Goal: Transaction & Acquisition: Purchase product/service

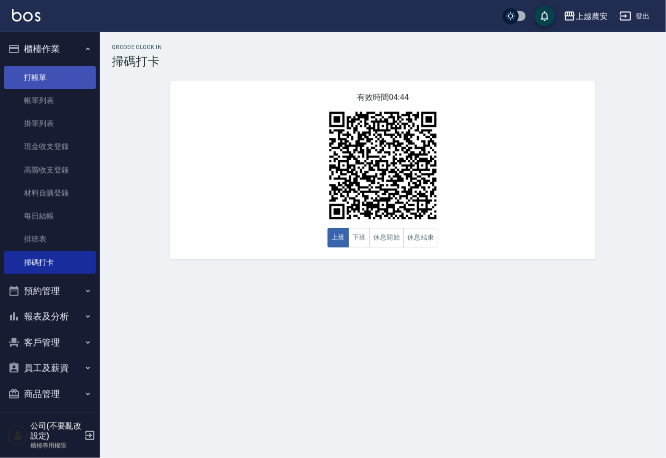
click at [44, 74] on link "打帳單" at bounding box center [50, 77] width 92 height 23
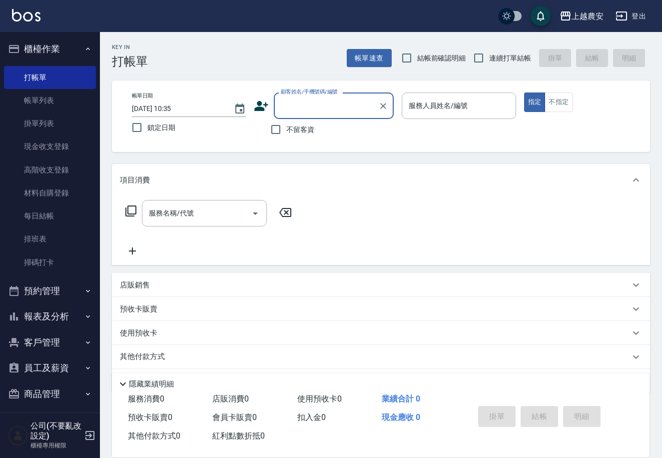
click at [334, 119] on div "不留客資" at bounding box center [324, 129] width 140 height 21
click at [330, 109] on input "顧客姓名/手機號碼/編號" at bounding box center [326, 105] width 96 height 17
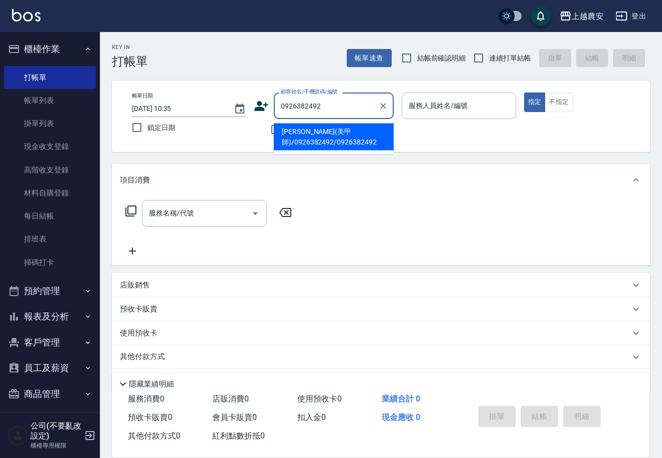
type input "[PERSON_NAME](美甲師)/0926382492/0926382492"
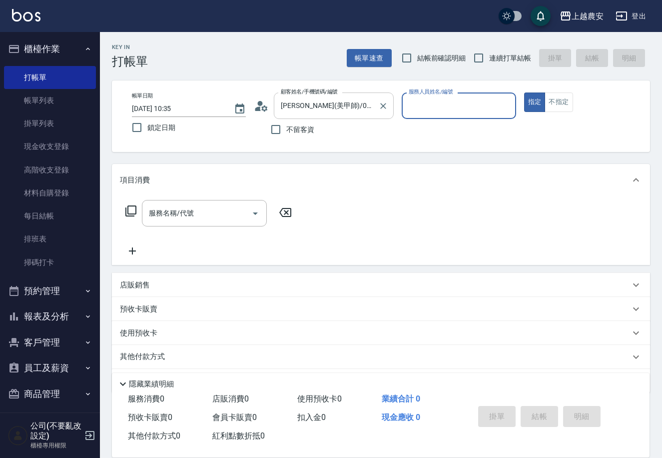
type input "Nana-13"
click at [182, 202] on div "服務名稱/代號" at bounding box center [204, 213] width 125 height 26
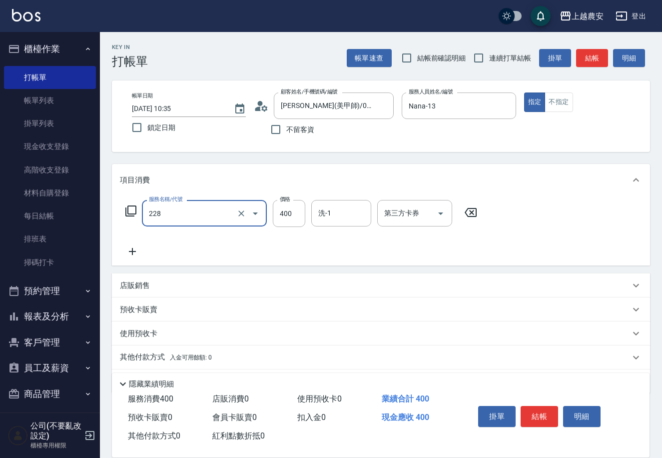
type input "洗髮(228)"
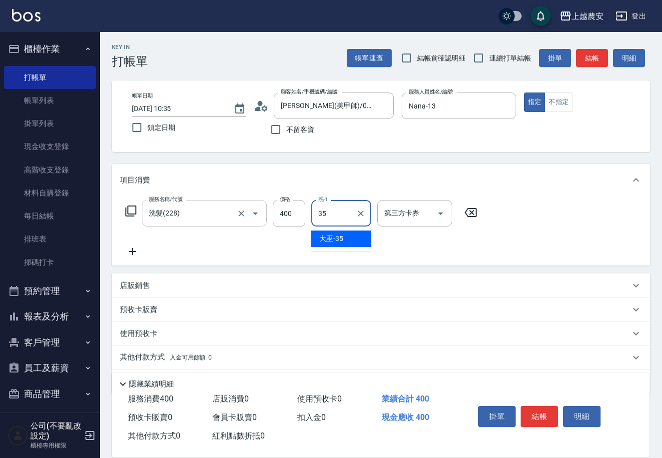
type input "大巫-35"
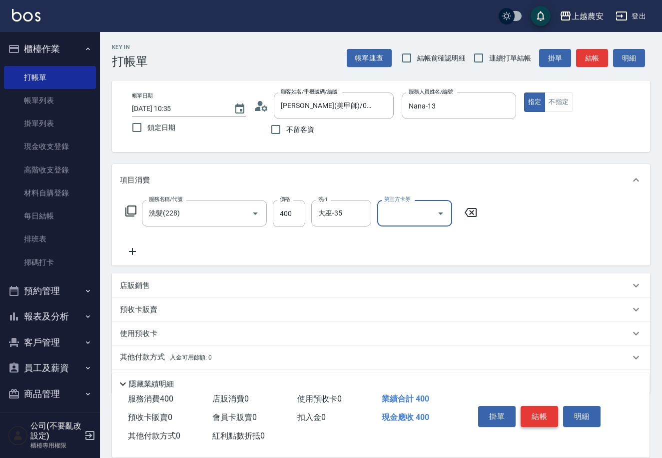
click at [536, 410] on button "結帳" at bounding box center [539, 416] width 37 height 21
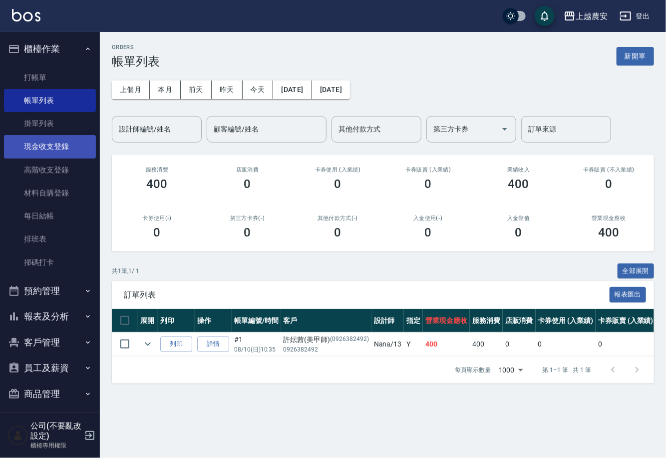
click at [69, 139] on link "現金收支登錄" at bounding box center [50, 146] width 92 height 23
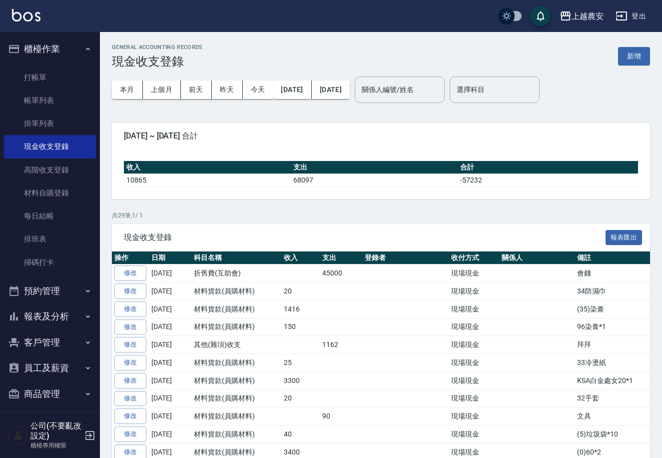
click at [630, 53] on button "新增" at bounding box center [634, 56] width 32 height 18
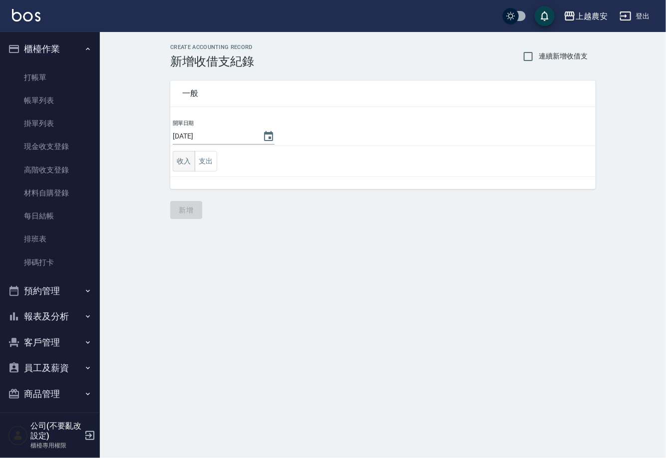
click at [189, 159] on button "收入" at bounding box center [184, 161] width 22 height 20
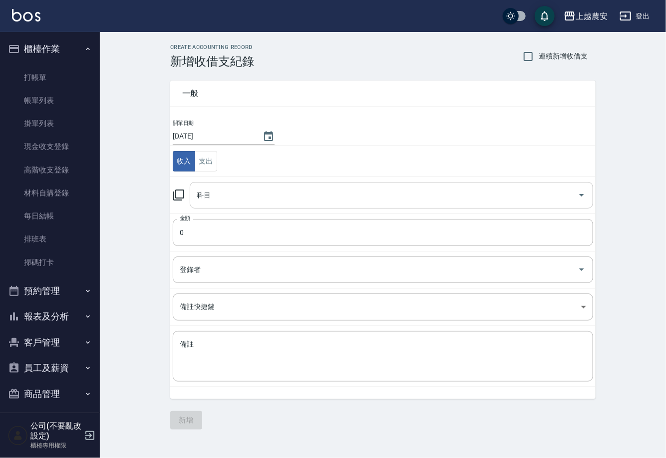
click at [284, 201] on input "科目" at bounding box center [384, 194] width 380 height 17
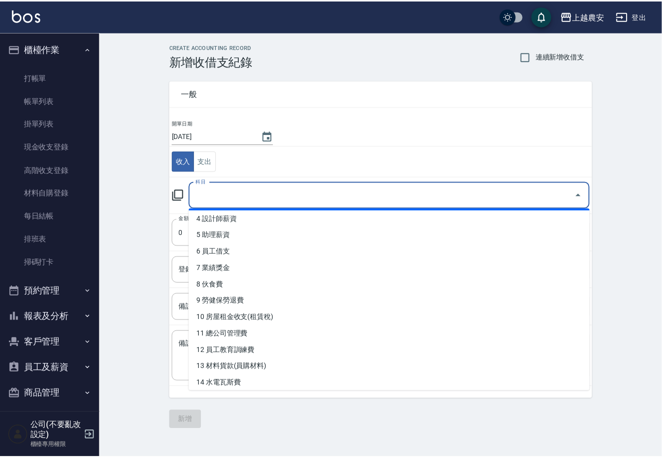
scroll to position [77, 0]
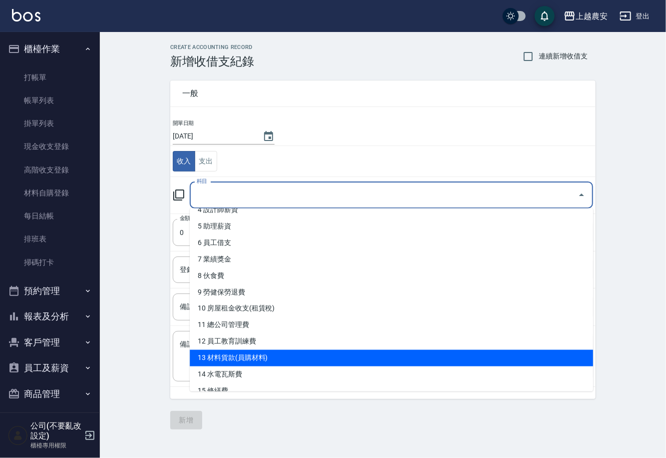
click at [333, 351] on li "13 材料貨款(員購材料)" at bounding box center [392, 358] width 404 height 16
type input "13 材料貨款(員購材料)"
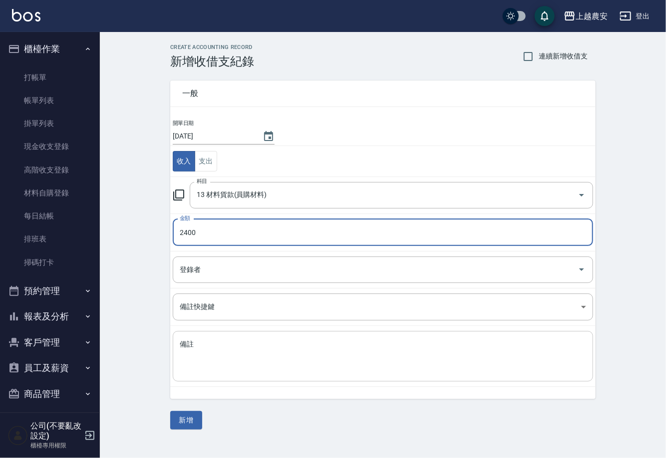
type input "2400"
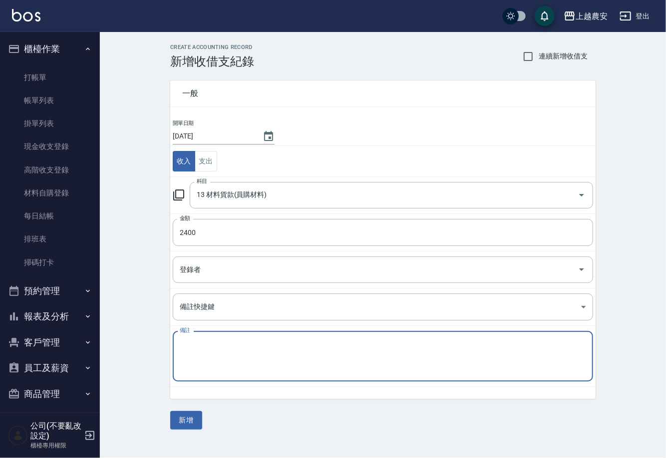
click at [232, 350] on textarea "備註" at bounding box center [383, 356] width 407 height 34
type textarea "12.藥水"
click at [194, 420] on button "新增" at bounding box center [186, 420] width 32 height 18
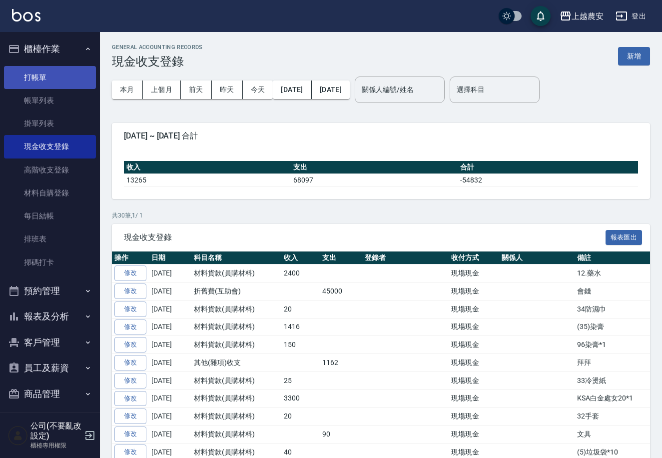
click at [74, 78] on link "打帳單" at bounding box center [50, 77] width 92 height 23
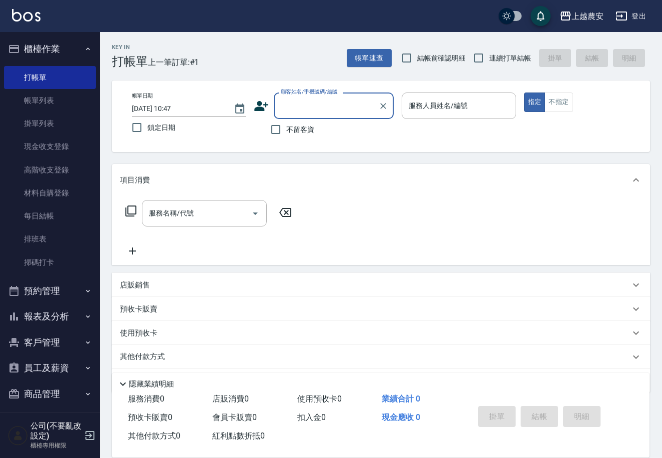
drag, startPoint x: 455, startPoint y: 96, endPoint x: 460, endPoint y: 91, distance: 7.1
click at [457, 93] on div "服務人員姓名/編號" at bounding box center [459, 105] width 114 height 26
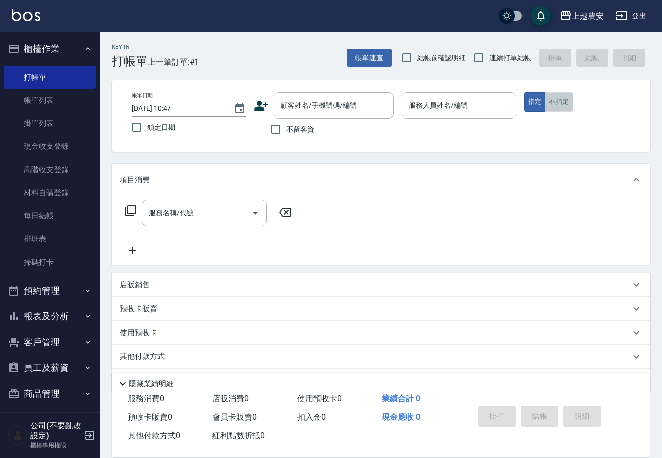
click at [564, 99] on button "不指定" at bounding box center [559, 101] width 28 height 19
type button "false"
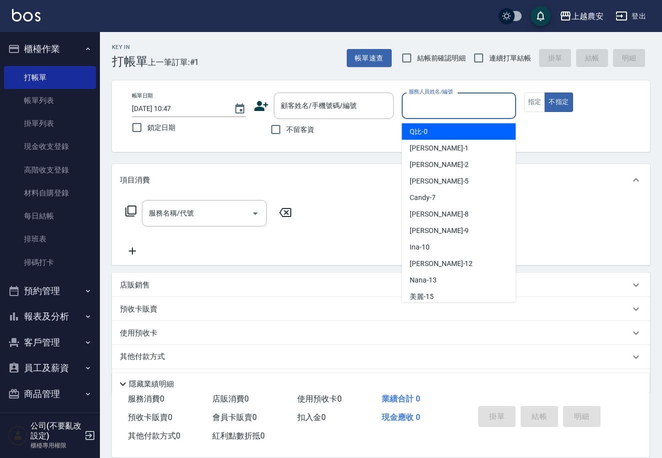
click at [454, 103] on input "服務人員姓名/編號" at bounding box center [458, 105] width 105 height 17
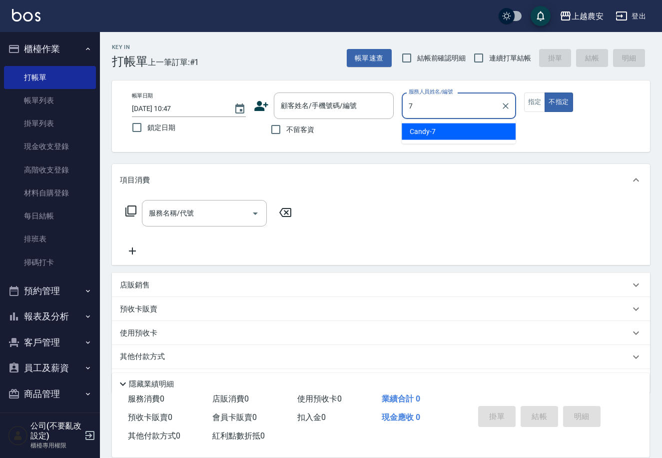
type input "Candy-7"
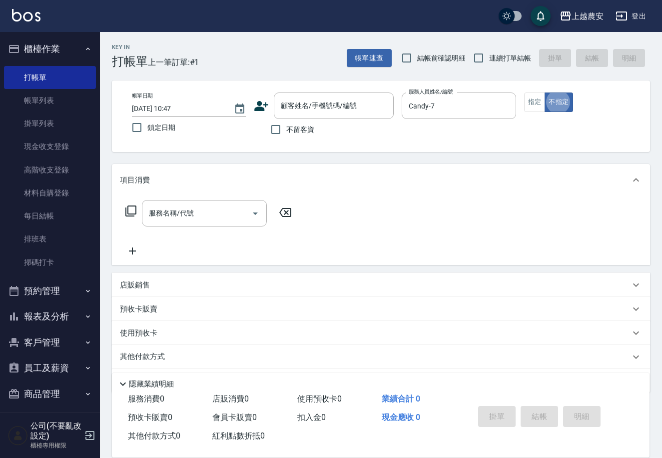
click at [173, 198] on div "服務名稱/代號 服務名稱/代號" at bounding box center [381, 230] width 538 height 69
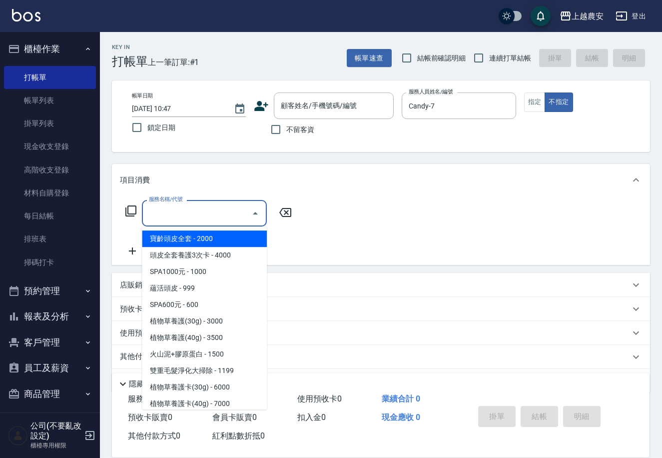
click at [173, 209] on div "服務名稱/代號 服務名稱/代號" at bounding box center [204, 213] width 125 height 26
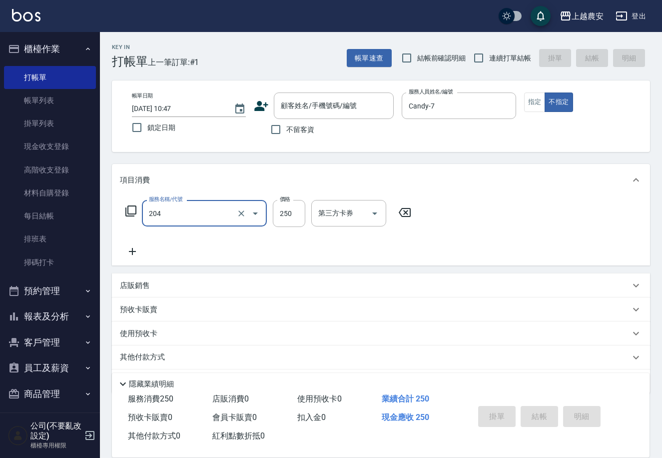
type input "梳髮(204)"
click at [369, 89] on div "帳單日期 2025/08/10 10:47 鎖定日期 顧客姓名/手機號碼/編號 顧客姓名/手機號碼/編號 不留客資 服務人員姓名/編號 Candy-7 服務人…" at bounding box center [381, 115] width 538 height 71
click at [366, 98] on input "顧客姓名/手機號碼/編號" at bounding box center [326, 105] width 96 height 17
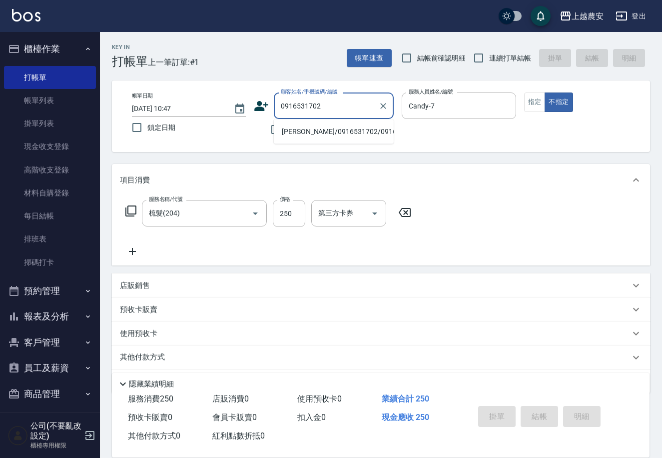
click at [367, 136] on li "[PERSON_NAME]/0916531702/0916531702" at bounding box center [334, 131] width 120 height 16
type input "[PERSON_NAME]/0916531702/0916531702"
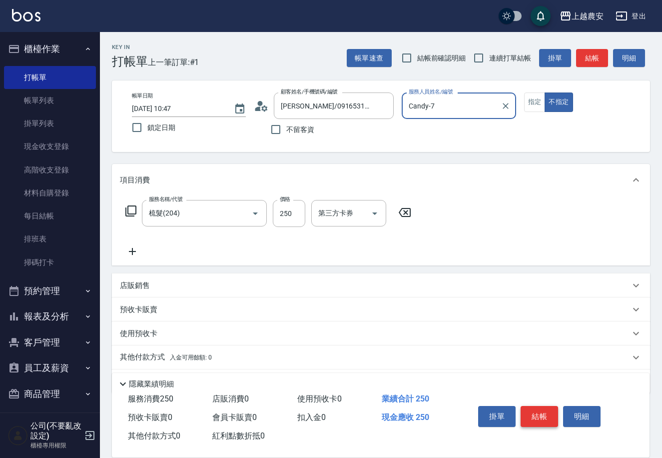
click at [537, 420] on button "結帳" at bounding box center [539, 416] width 37 height 21
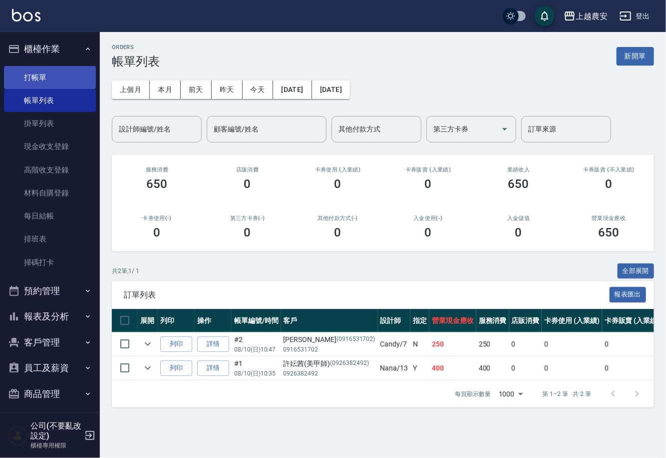
click at [30, 74] on link "打帳單" at bounding box center [50, 77] width 92 height 23
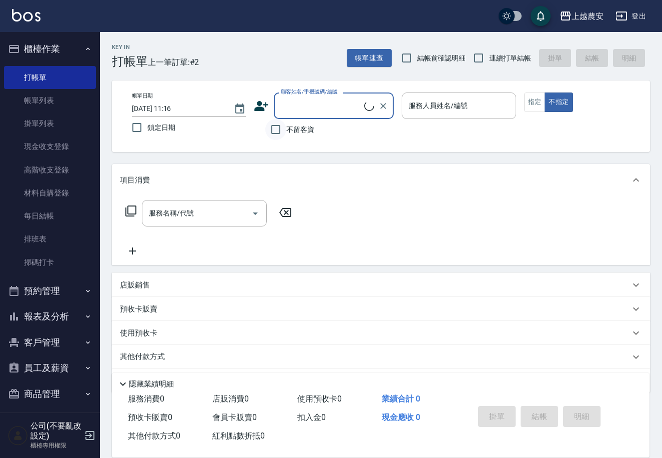
click at [280, 126] on input "不留客資" at bounding box center [275, 129] width 21 height 21
checkbox input "true"
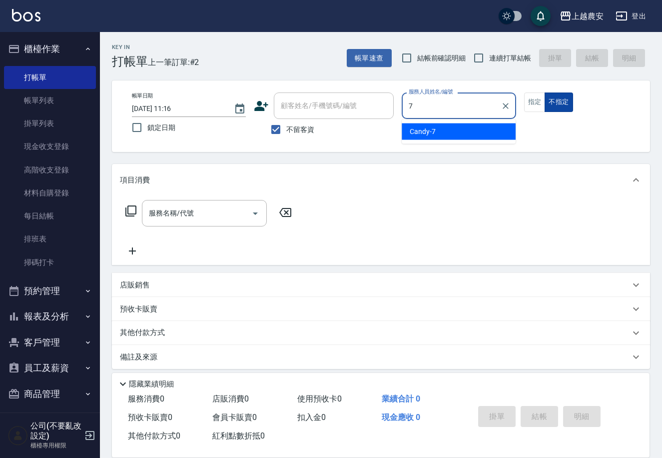
type input "Candy-7"
type button "false"
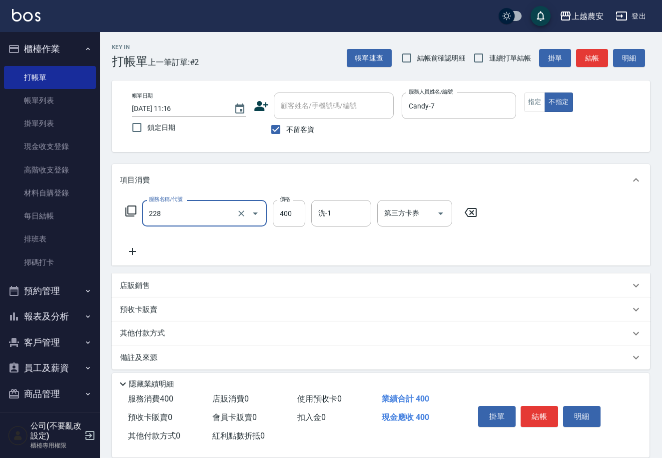
type input "洗髮(228)"
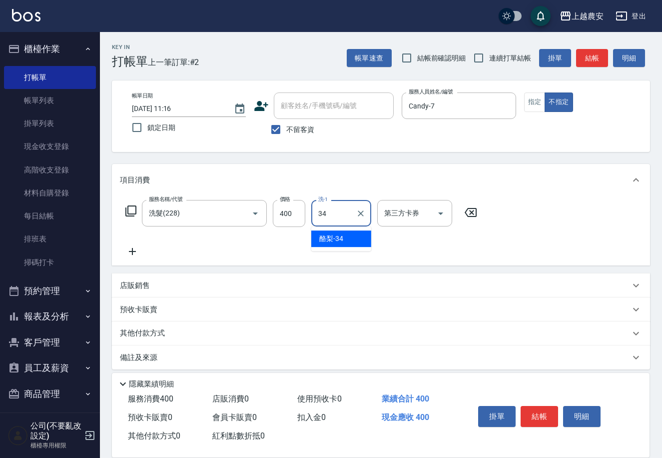
type input "酪梨-34"
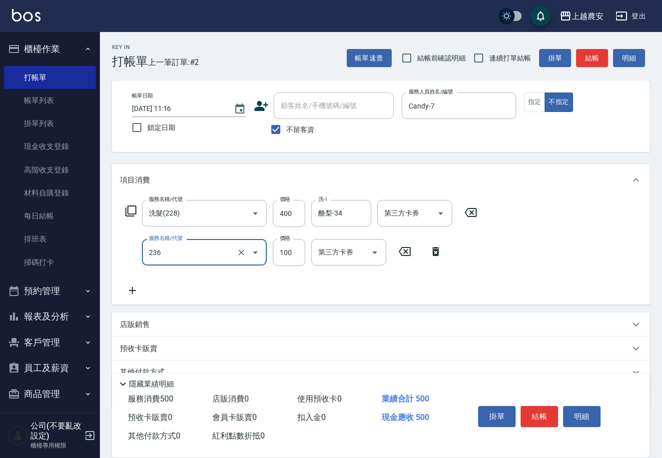
type input "手棒(236)"
click at [532, 407] on button "結帳" at bounding box center [539, 416] width 37 height 21
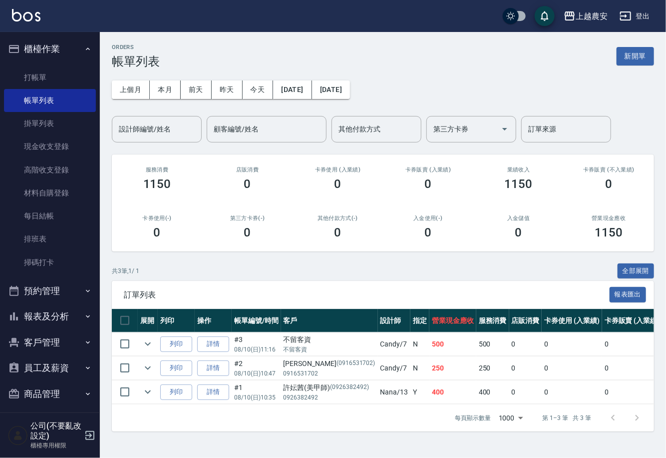
click at [73, 63] on ul "打帳單 帳單列表 掛單列表 現金收支登錄 高階收支登錄 材料自購登錄 每日結帳 排班表 掃碼打卡" at bounding box center [50, 170] width 92 height 216
click at [43, 77] on link "打帳單" at bounding box center [50, 77] width 92 height 23
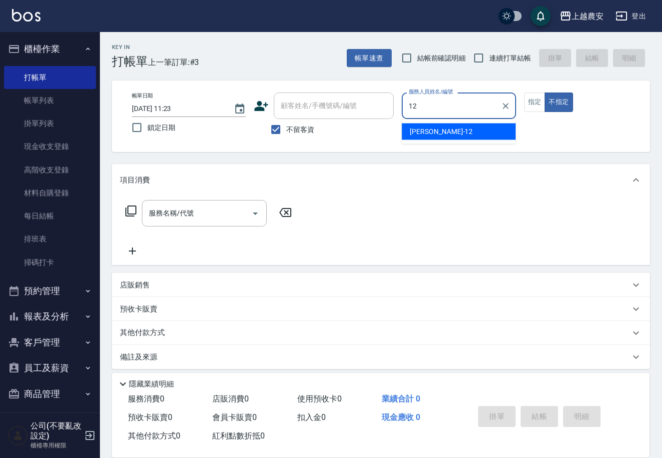
type input "[PERSON_NAME]-12"
type button "false"
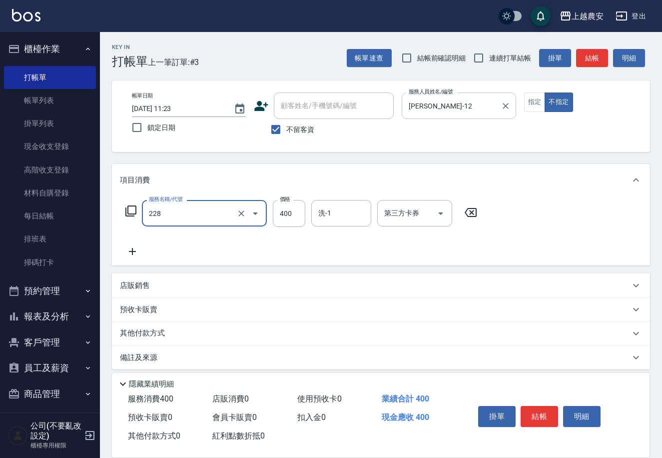
type input "洗髮(228)"
click at [534, 406] on button "結帳" at bounding box center [539, 416] width 37 height 21
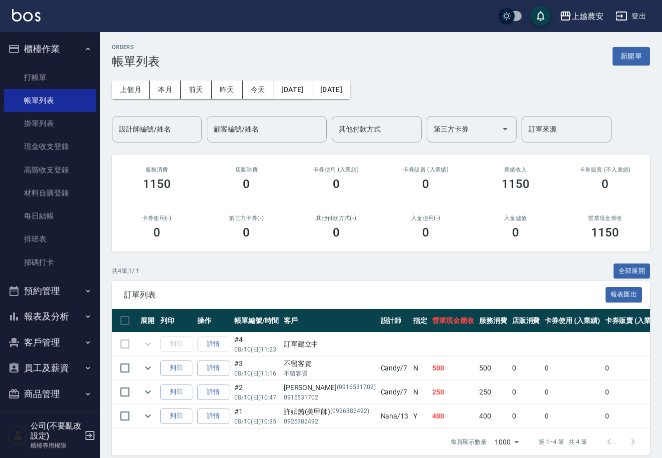
click at [220, 343] on td "詳情" at bounding box center [213, 343] width 37 height 23
click at [244, 347] on p "08/10 (日) 11:23" at bounding box center [256, 349] width 44 height 9
click at [313, 353] on td "訂單建立中" at bounding box center [639, 343] width 717 height 23
click at [321, 348] on td "訂單建立中" at bounding box center [639, 343] width 717 height 23
click at [218, 339] on td "詳情" at bounding box center [213, 343] width 37 height 23
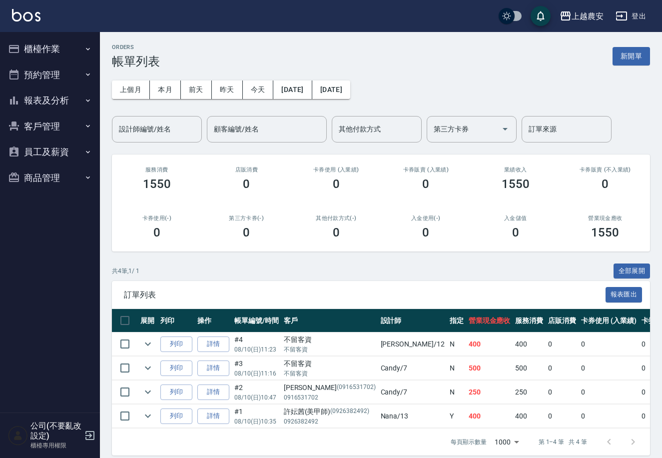
click at [70, 48] on button "櫃檯作業" at bounding box center [50, 49] width 92 height 26
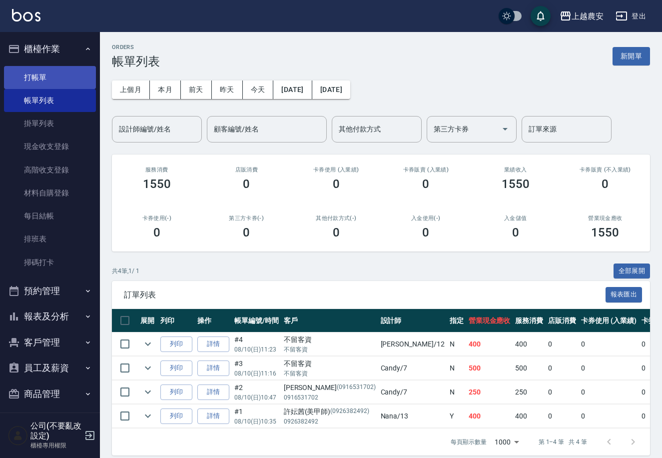
click at [56, 73] on link "打帳單" at bounding box center [50, 77] width 92 height 23
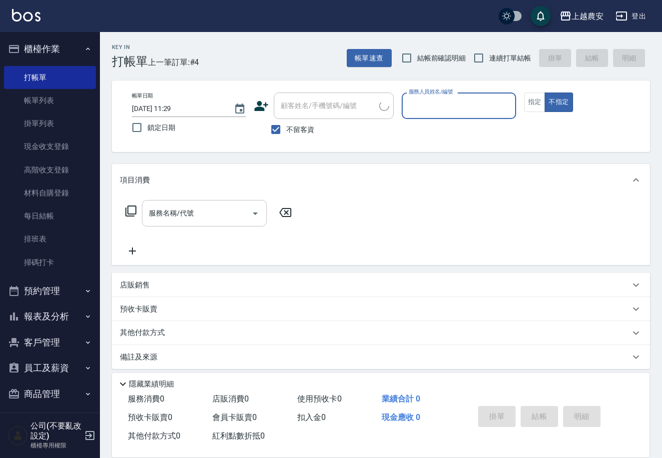
click at [190, 213] on input "服務名稱/代號" at bounding box center [196, 212] width 101 height 17
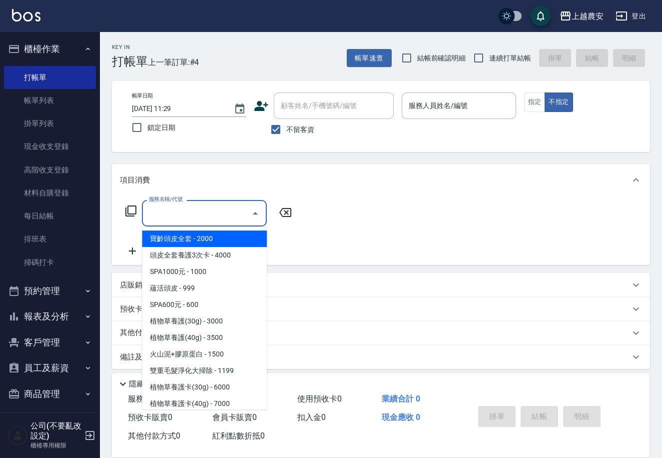
type input "ㄈ"
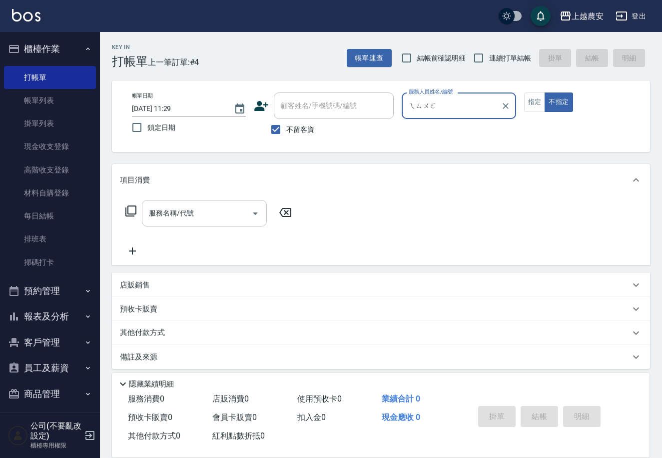
type input "ㄟ縮"
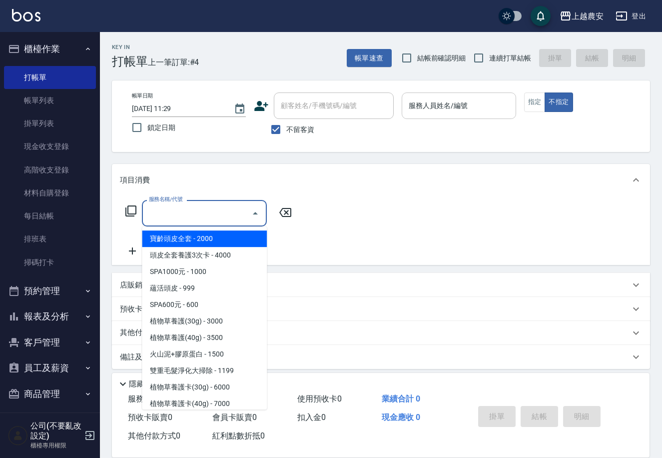
click at [186, 209] on input "服務名稱/代號" at bounding box center [196, 212] width 101 height 17
type input "ㄈ"
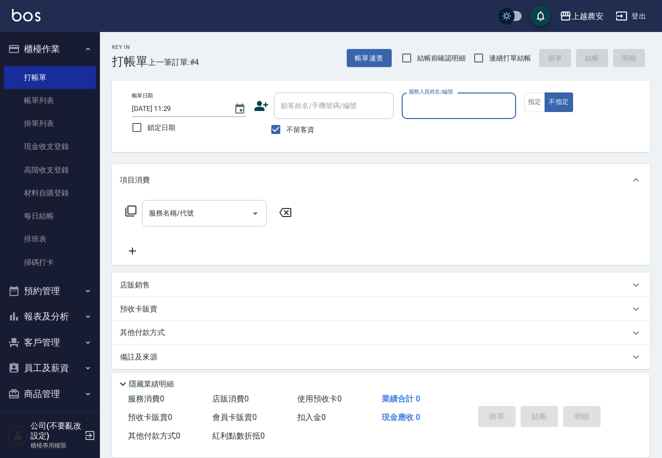
type input "ㄟ"
click at [236, 212] on input "服務名稱/代號" at bounding box center [196, 212] width 101 height 17
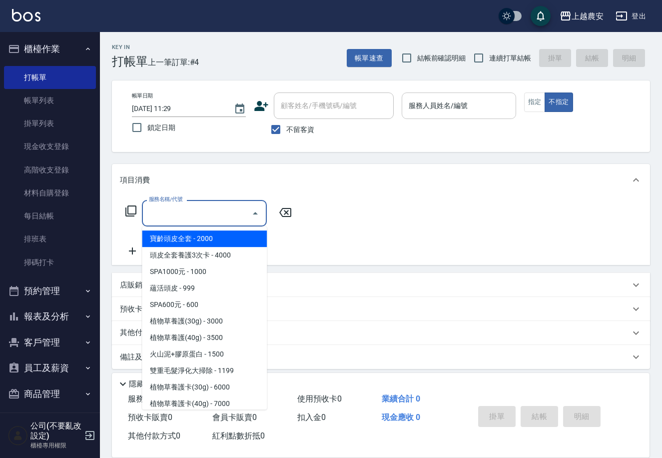
type input "ㄈ"
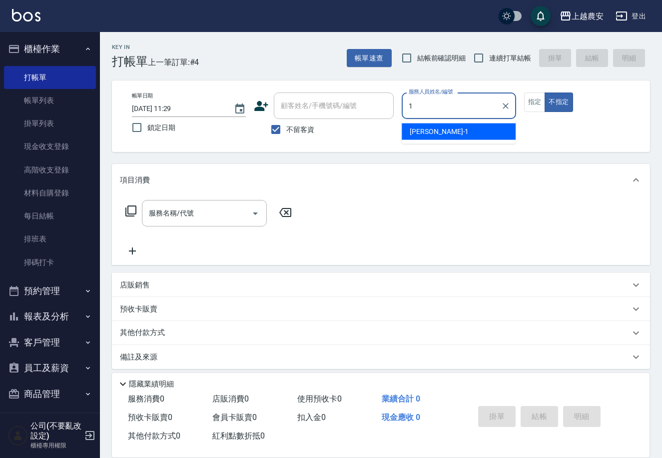
click at [477, 133] on div "Erica -1" at bounding box center [459, 131] width 114 height 16
type input "Erica-1"
click at [184, 216] on input "服務名稱/代號" at bounding box center [196, 212] width 101 height 17
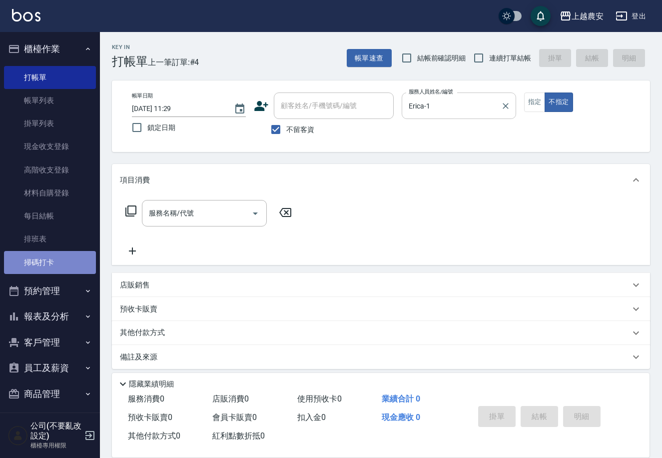
click at [61, 255] on link "掃碼打卡" at bounding box center [50, 262] width 92 height 23
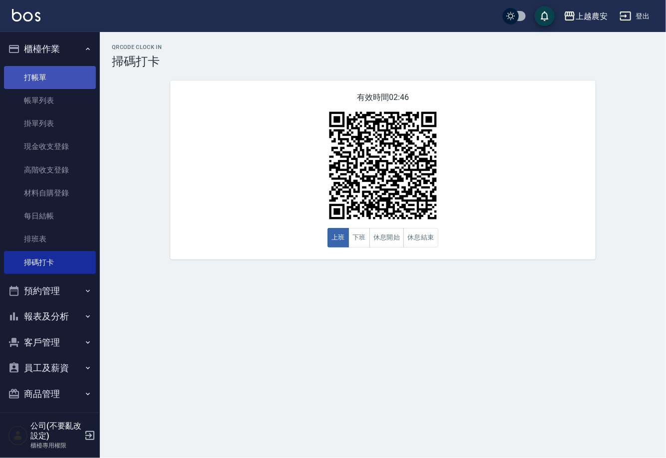
click at [72, 66] on link "打帳單" at bounding box center [50, 77] width 92 height 23
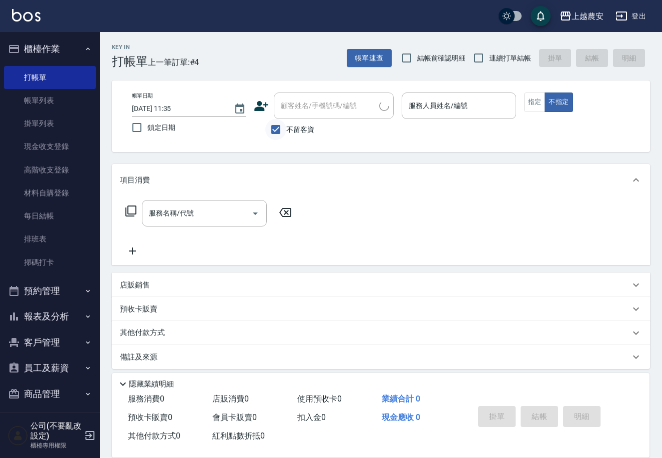
click at [272, 124] on input "不留客資" at bounding box center [275, 129] width 21 height 21
checkbox input "false"
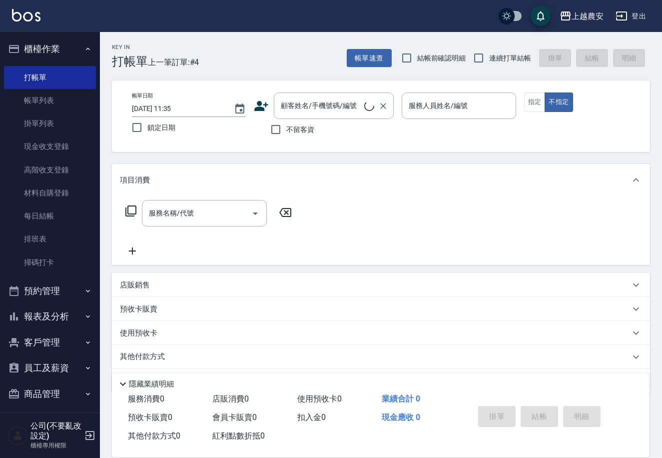
click at [308, 107] on div "顧客姓名/手機號碼/編號 顧客姓名/手機號碼/編號" at bounding box center [334, 105] width 120 height 26
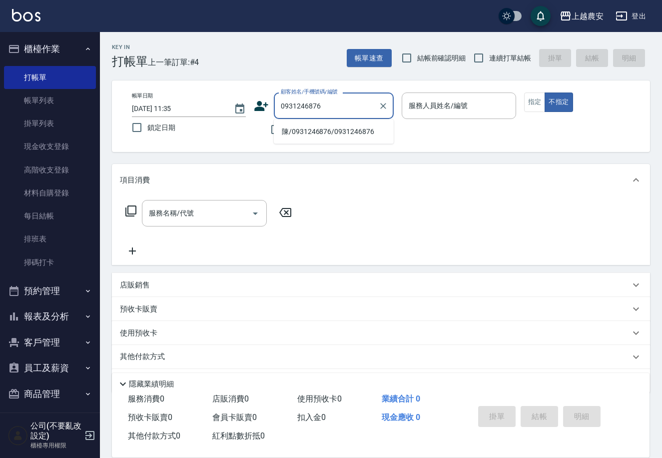
click at [333, 131] on li "陳/0931246876/0931246876" at bounding box center [334, 131] width 120 height 16
type input "陳/0931246876/0931246876"
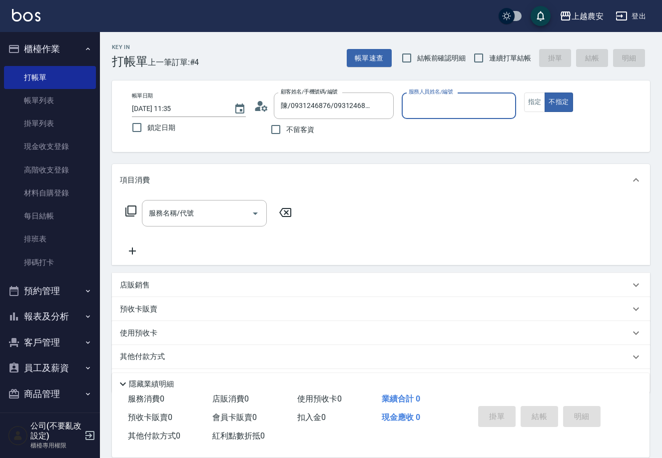
type input "[PERSON_NAME]-12"
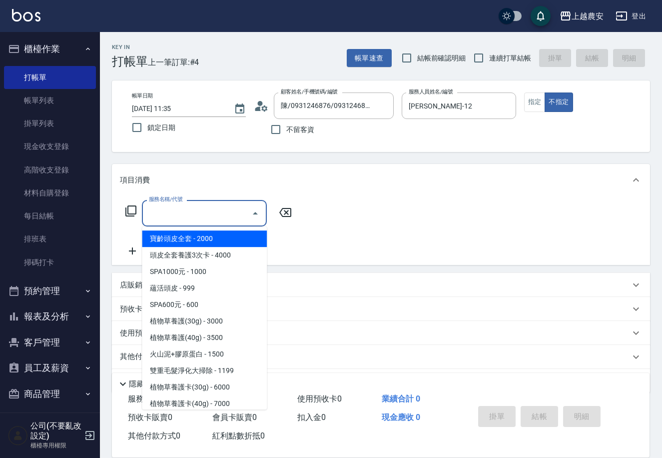
click at [204, 210] on input "服務名稱/代號" at bounding box center [196, 212] width 101 height 17
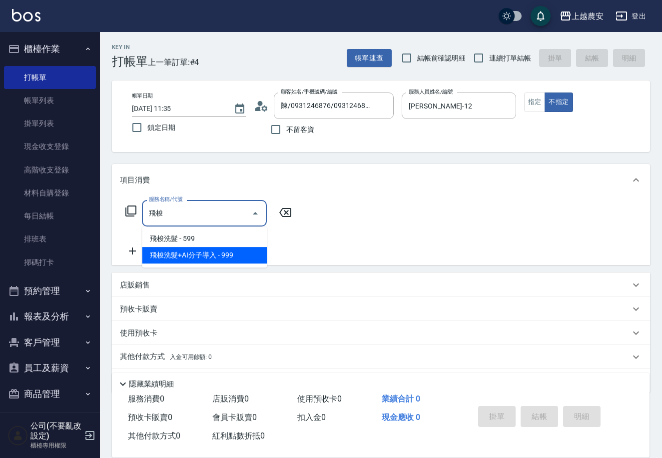
click at [250, 253] on span "飛梭洗髮+AI分子導入 - 999" at bounding box center [204, 255] width 125 height 16
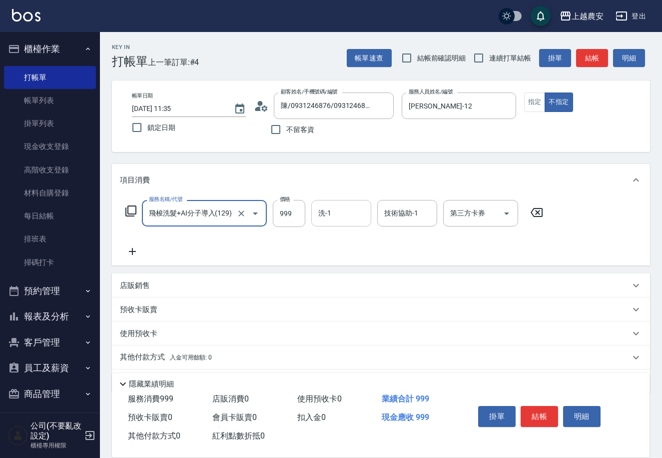
type input "飛梭洗髮+AI分子導入(129)"
click at [327, 214] on div "洗-1 洗-1" at bounding box center [341, 213] width 60 height 26
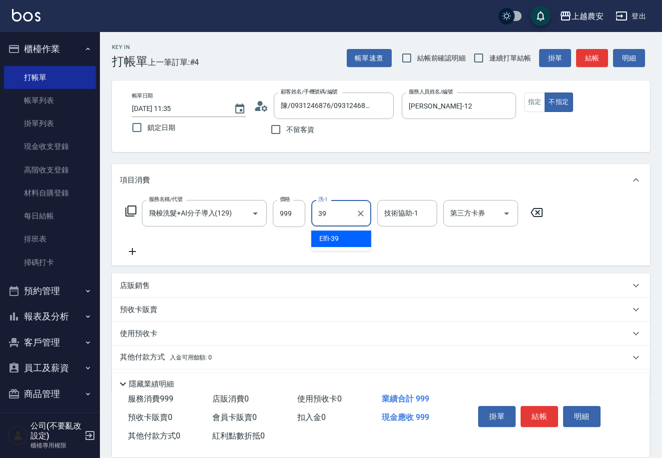
type input "Elfi-39"
click at [360, 210] on icon "Clear" at bounding box center [361, 213] width 10 height 10
type input "大巫-35"
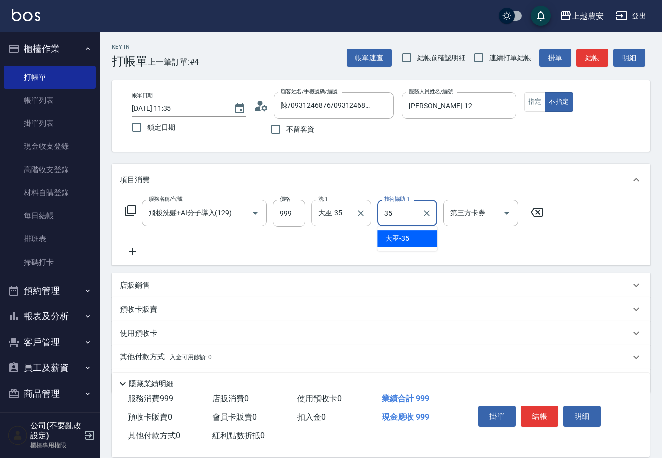
type input "大巫-35"
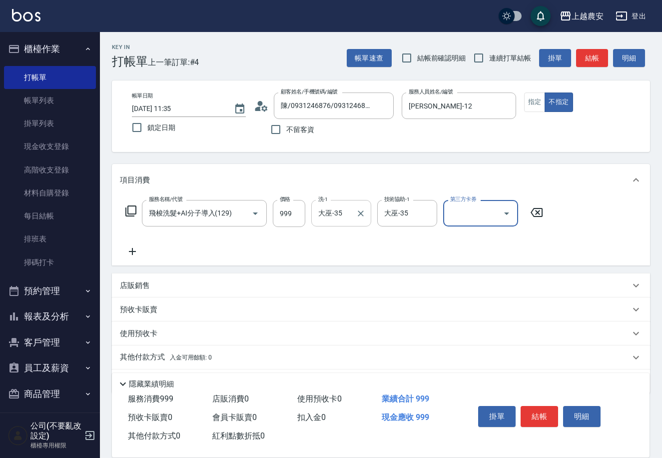
click at [530, 408] on button "結帳" at bounding box center [539, 416] width 37 height 21
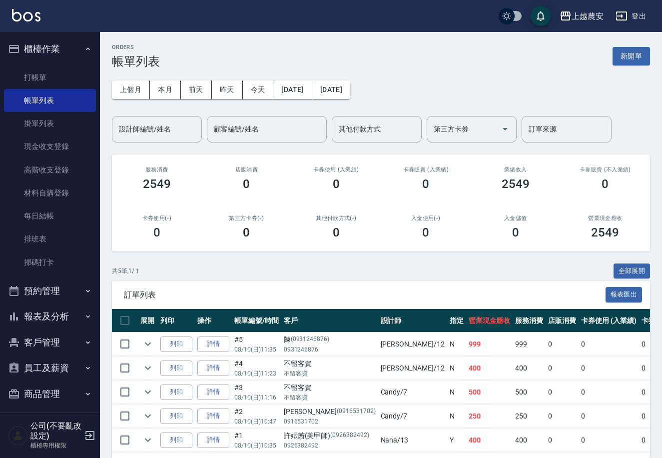
click at [107, 105] on div "ORDERS 帳單列表 新開單 上個月 本月 [DATE] [DATE] [DATE] [DATE] [DATE] 設計師編號/姓名 設計師編號/姓名 顧客編…" at bounding box center [381, 261] width 562 height 459
click at [20, 77] on link "打帳單" at bounding box center [50, 77] width 92 height 23
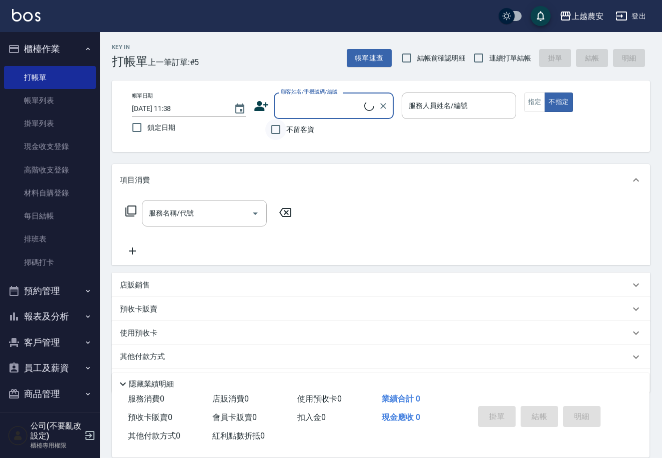
click at [276, 125] on input "不留客資" at bounding box center [275, 129] width 21 height 21
checkbox input "true"
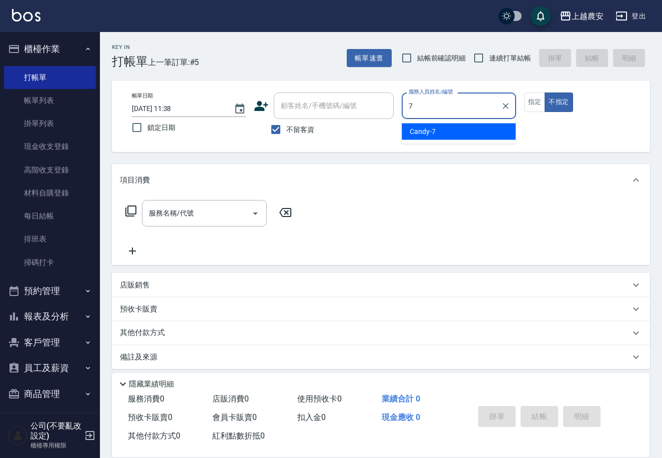
type input "Candy-7"
type button "false"
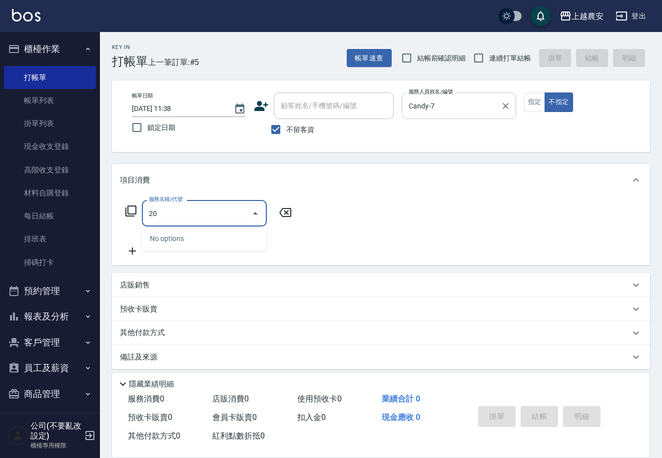
type input "2"
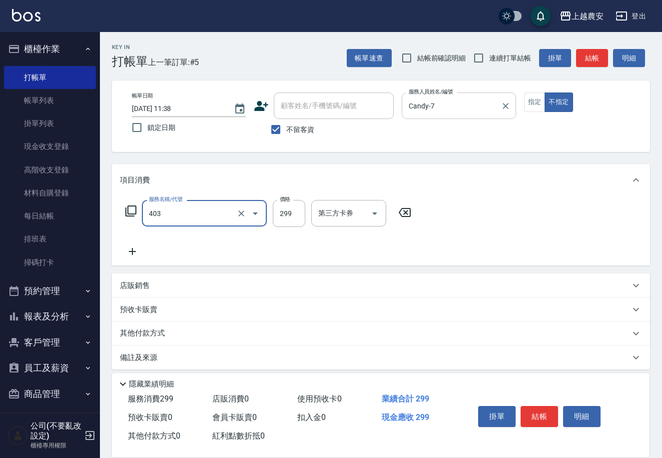
type input "剪髮(403)"
click at [629, 221] on div "服務名稱/代號 剪髮(403) 服務名稱/代號 價格 299 價格 第三方卡券 第三方卡券" at bounding box center [381, 230] width 538 height 69
click at [545, 419] on button "結帳" at bounding box center [539, 416] width 37 height 21
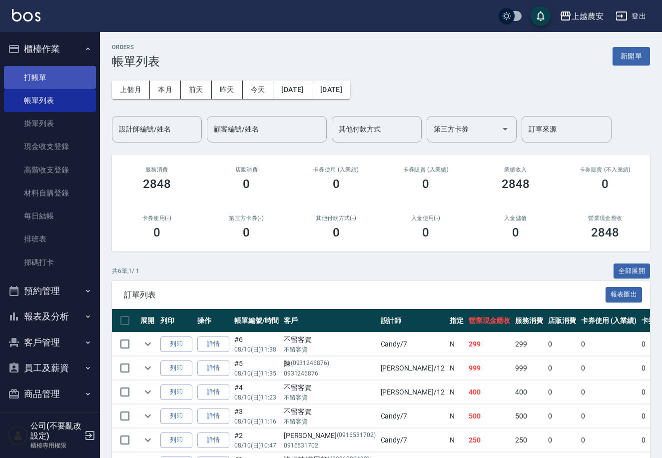
click at [47, 74] on link "打帳單" at bounding box center [50, 77] width 92 height 23
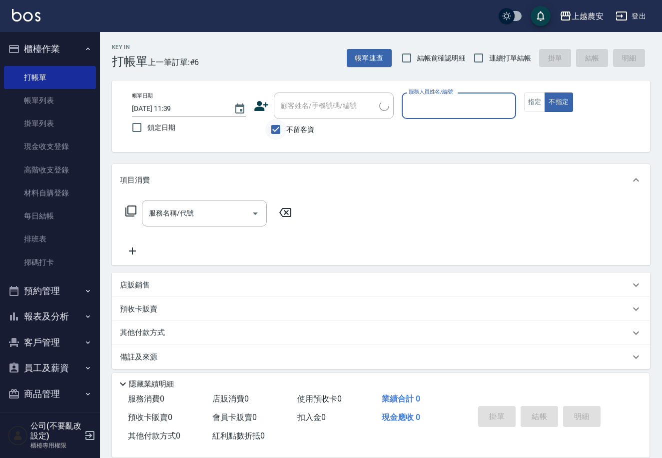
drag, startPoint x: 264, startPoint y: 128, endPoint x: 271, endPoint y: 125, distance: 7.2
click at [269, 126] on div "不留客資" at bounding box center [324, 129] width 140 height 21
click at [271, 125] on input "不留客資" at bounding box center [275, 129] width 21 height 21
checkbox input "false"
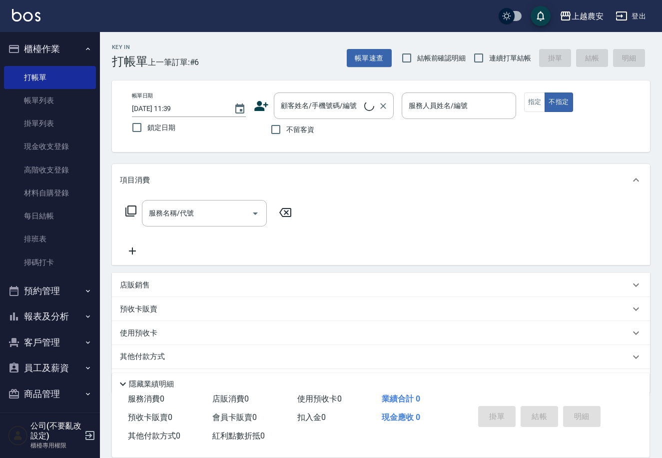
click at [302, 109] on div "顧客姓名/手機號碼/編號 顧客姓名/手機號碼/編號" at bounding box center [334, 105] width 120 height 26
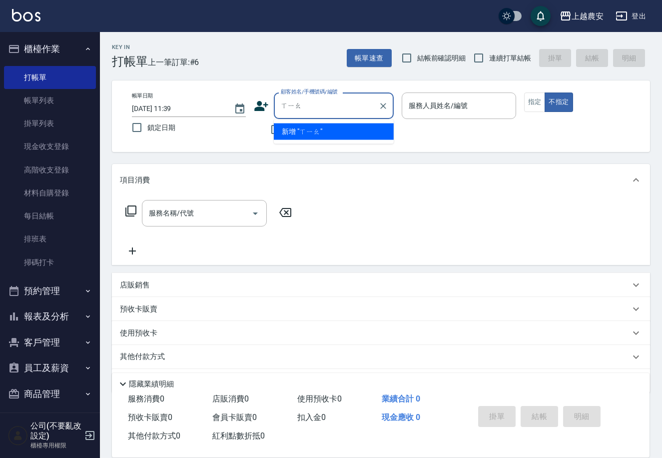
type input "小"
type input "ㄌˋ"
type input "愛"
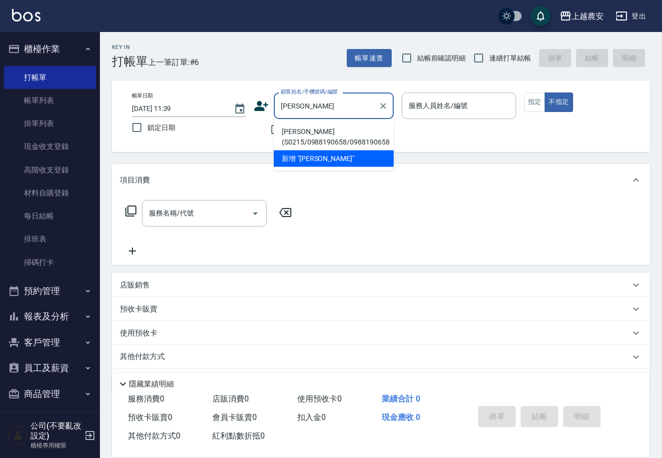
click at [330, 123] on li "[PERSON_NAME](S0215/0988190658/0988190658" at bounding box center [334, 136] width 120 height 27
type input "[PERSON_NAME](S0215/0988190658/0988190658"
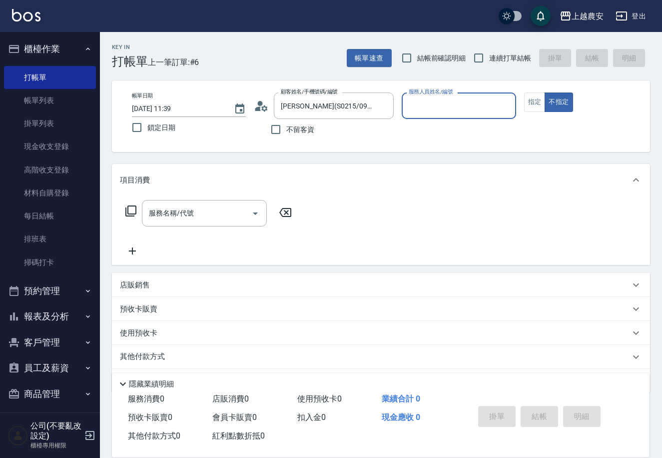
type input "Sandy-S"
click at [163, 219] on input "服務名稱/代號" at bounding box center [196, 212] width 101 height 17
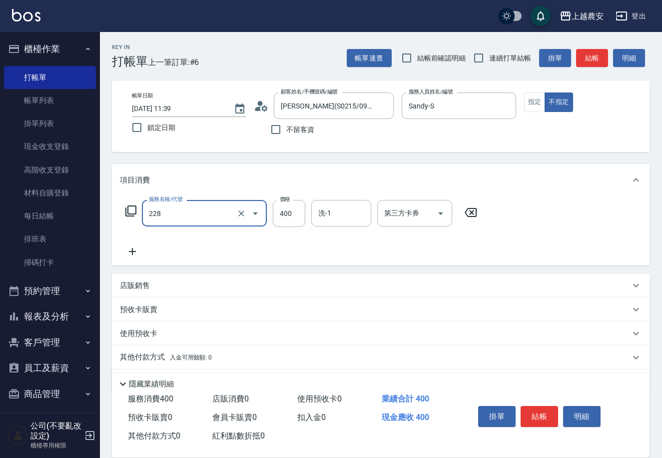
type input "洗髮(228)"
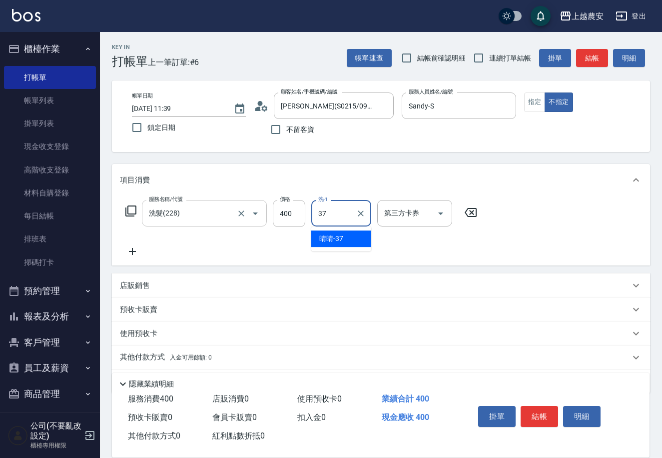
type input "晴晴-37"
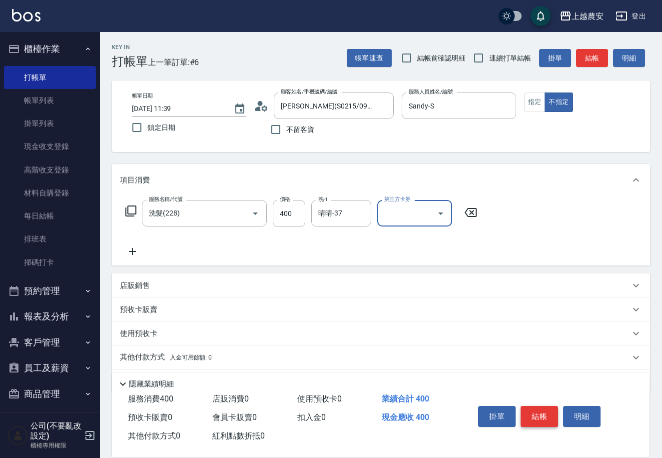
click at [540, 414] on button "結帳" at bounding box center [539, 416] width 37 height 21
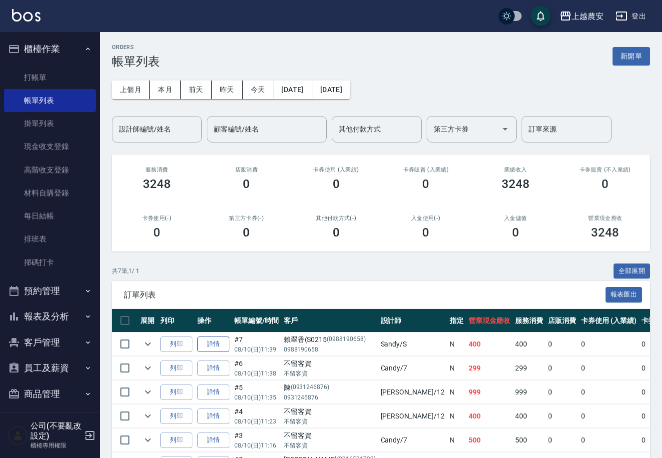
click at [203, 342] on link "詳情" at bounding box center [213, 343] width 32 height 15
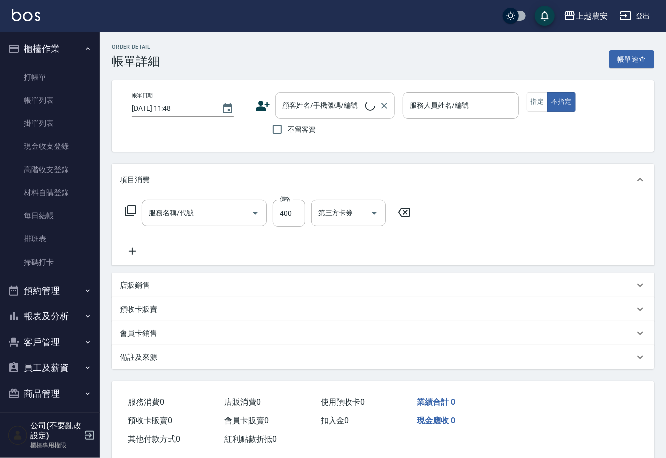
type input "[DATE] 11:39"
type input "Sandy-S"
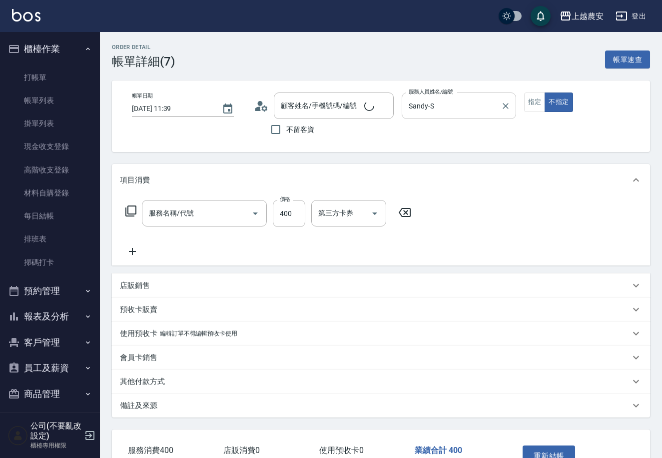
type input "洗髮(228)"
click at [531, 102] on button "指定" at bounding box center [534, 101] width 21 height 19
type input "[PERSON_NAME](S0215/0988190658/0988190658"
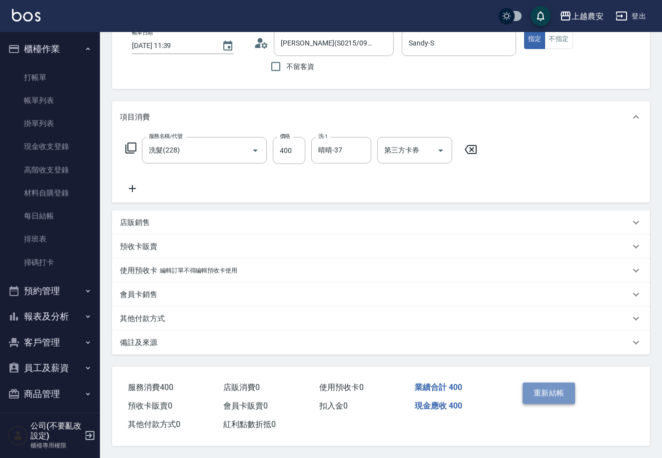
click at [552, 389] on button "重新結帳" at bounding box center [549, 392] width 53 height 21
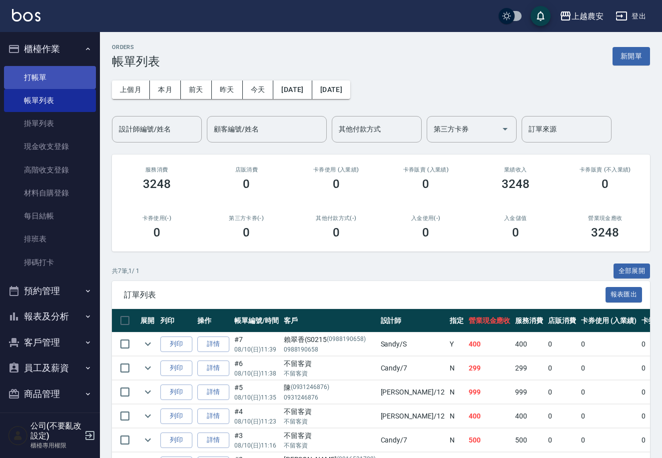
click at [86, 76] on link "打帳單" at bounding box center [50, 77] width 92 height 23
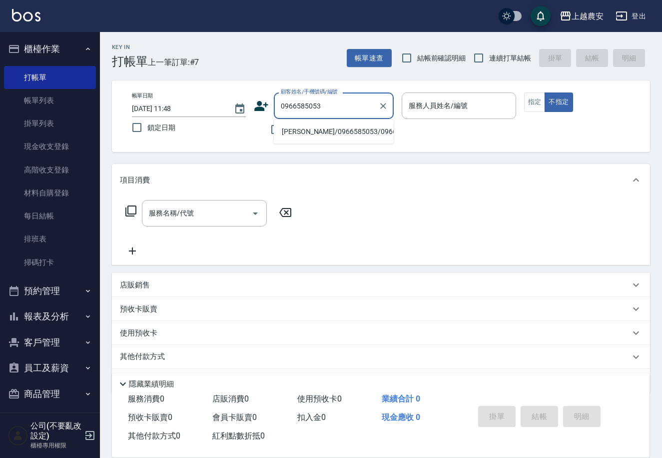
click at [353, 132] on li "[PERSON_NAME]/0966585053/0966585053" at bounding box center [334, 131] width 120 height 16
type input "[PERSON_NAME]/0966585053/0966585053"
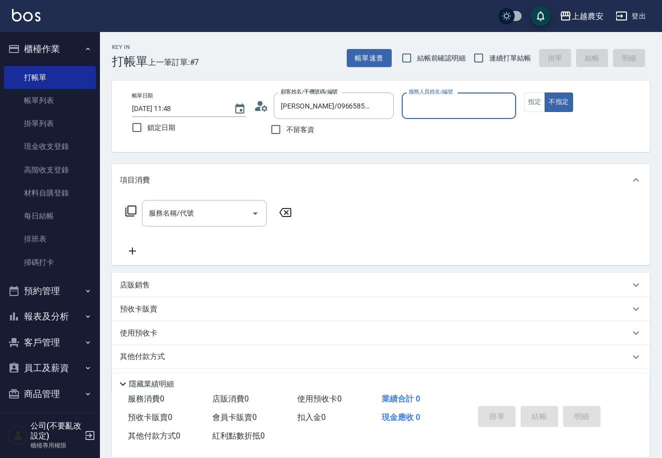
type input "Candy-7"
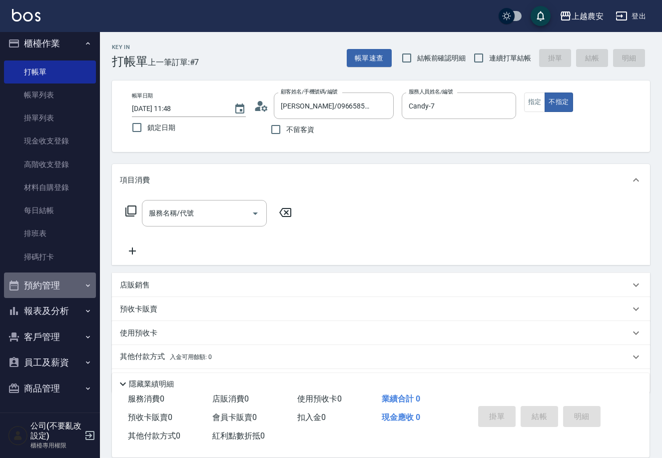
click at [73, 284] on button "預約管理" at bounding box center [50, 285] width 92 height 26
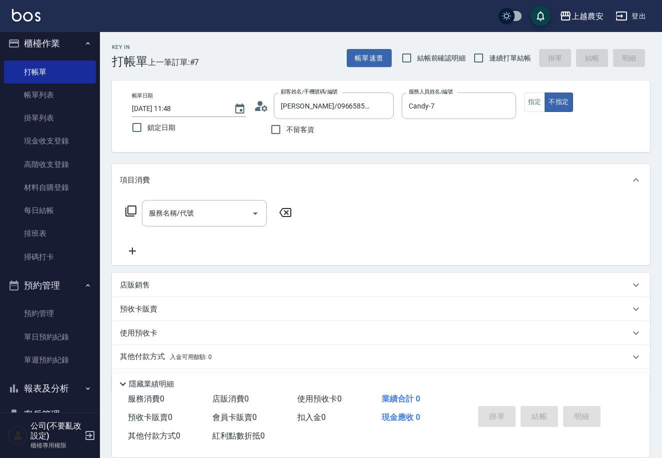
scroll to position [51, 0]
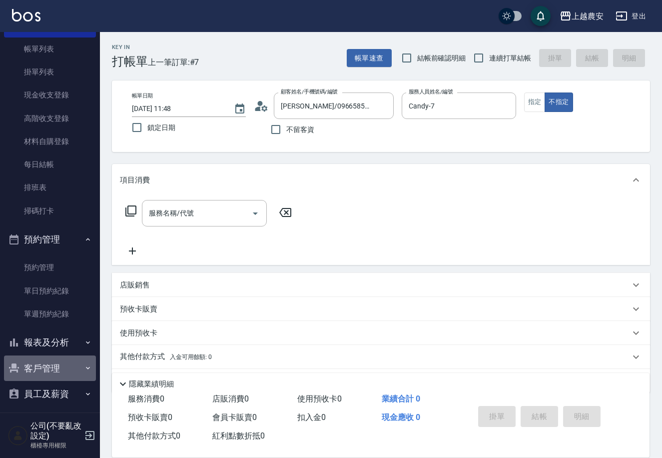
click at [66, 358] on button "客戶管理" at bounding box center [50, 368] width 92 height 26
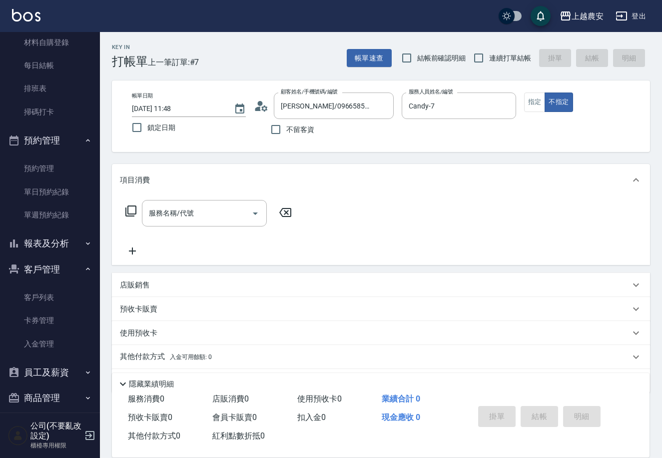
scroll to position [151, 0]
click at [65, 291] on link "客戶列表" at bounding box center [50, 296] width 92 height 23
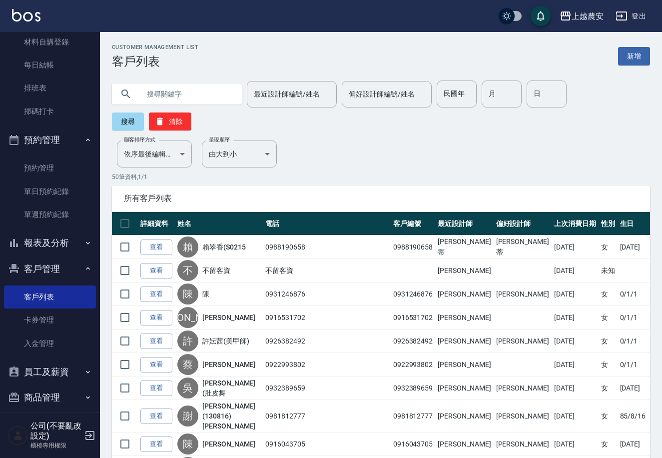
click at [193, 98] on input "text" at bounding box center [187, 93] width 94 height 27
type input "0966585053"
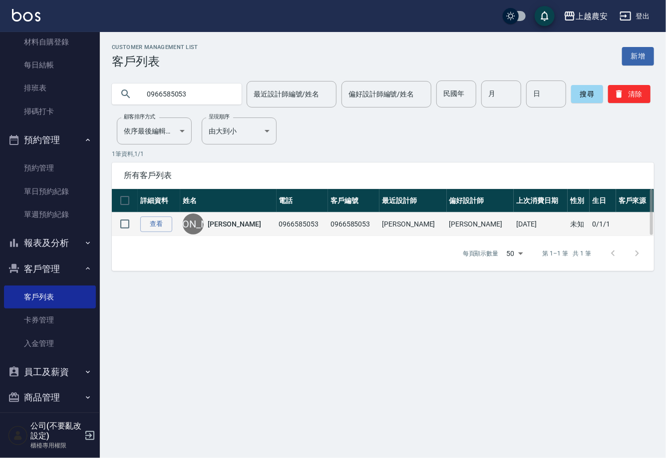
click at [350, 218] on td "0966585053" at bounding box center [353, 223] width 51 height 23
click at [172, 229] on td "查看" at bounding box center [159, 223] width 42 height 23
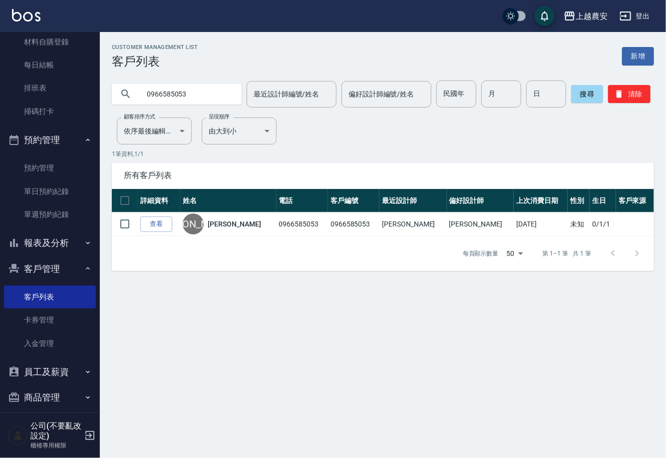
click at [166, 227] on link "查看" at bounding box center [156, 223] width 32 height 15
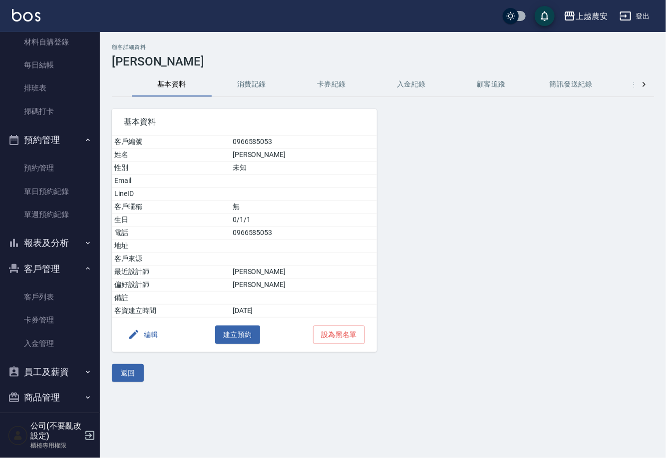
click at [246, 66] on h3 "[PERSON_NAME]" at bounding box center [383, 61] width 543 height 14
drag, startPoint x: 249, startPoint y: 70, endPoint x: 254, endPoint y: 76, distance: 7.8
click at [253, 75] on div "顧客詳細資料 [PERSON_NAME] 基本資料 消費記錄 卡券紀錄 入金紀錄 顧客追蹤 簡訊發送紀錄 抽獎券紀錄 基本資料 客戶編號 0966585053…" at bounding box center [383, 213] width 566 height 338
click at [254, 76] on button "消費記錄" at bounding box center [252, 84] width 80 height 24
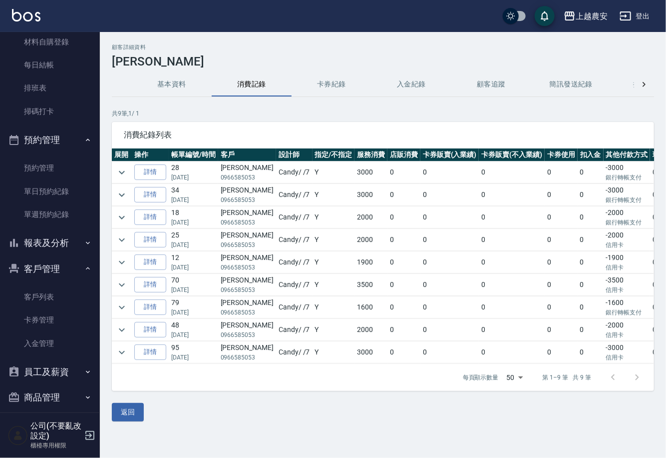
click at [355, 307] on td "1600" at bounding box center [371, 307] width 33 height 22
click at [148, 305] on link "詳情" at bounding box center [150, 306] width 32 height 15
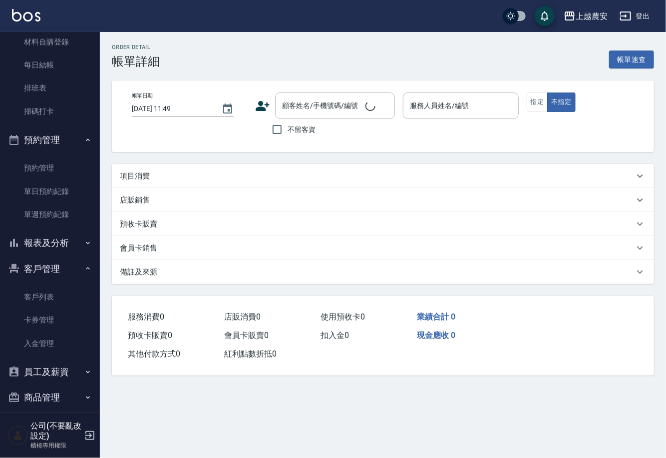
type input "[DATE] 18:26"
type input "Candy-7"
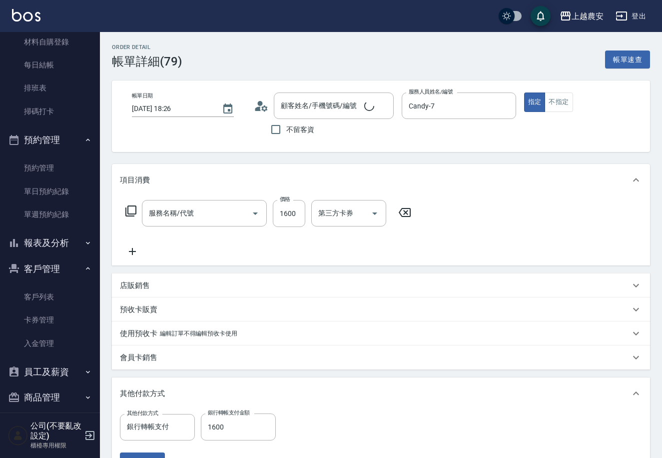
type input "[PERSON_NAME]/0966585053/0966585053"
type input "染髮1500↑(503)"
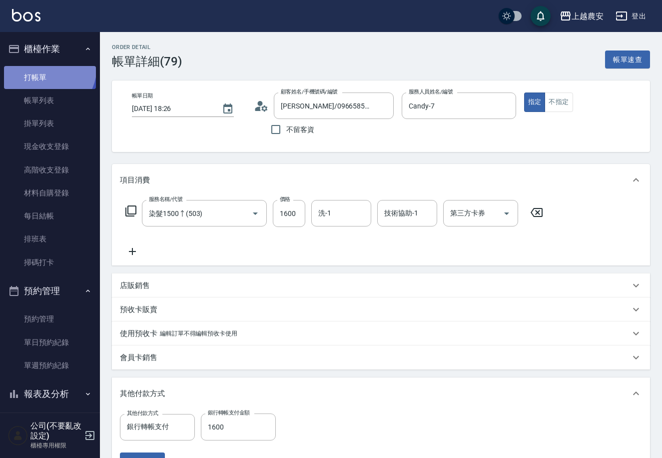
click at [40, 66] on link "打帳單" at bounding box center [50, 77] width 92 height 23
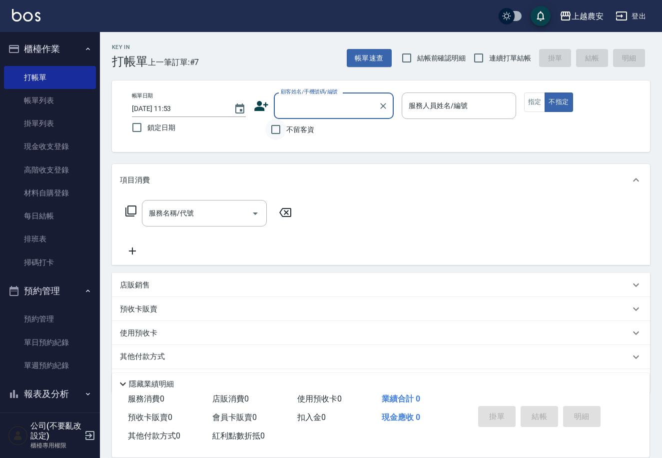
drag, startPoint x: 271, startPoint y: 130, endPoint x: 388, endPoint y: 120, distance: 117.3
click at [274, 130] on input "不留客資" at bounding box center [275, 129] width 21 height 21
checkbox input "true"
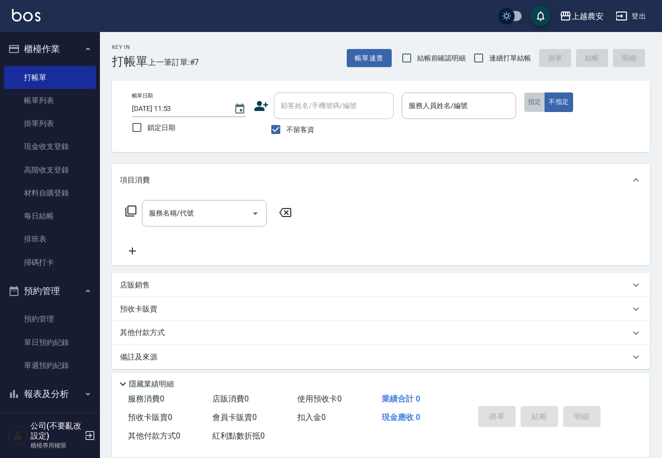
click at [536, 107] on button "指定" at bounding box center [534, 101] width 21 height 19
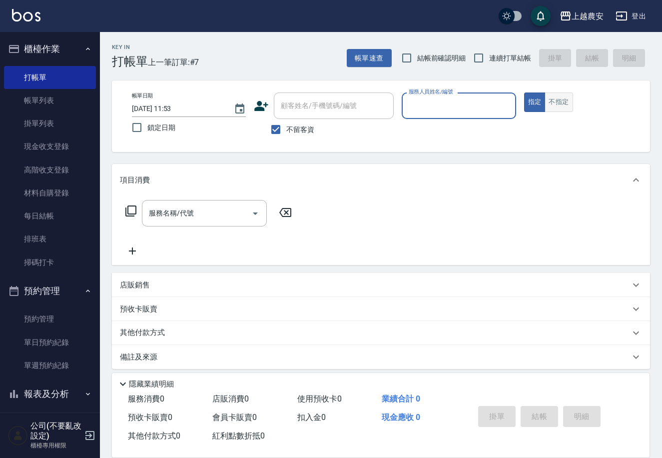
click at [554, 102] on button "不指定" at bounding box center [559, 101] width 28 height 19
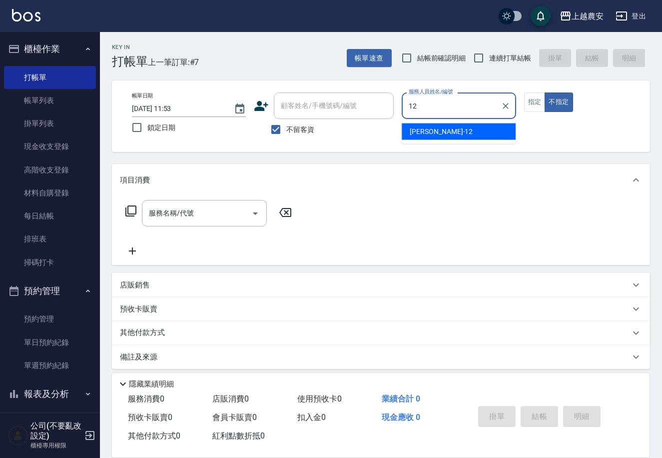
type input "[PERSON_NAME]-12"
type button "false"
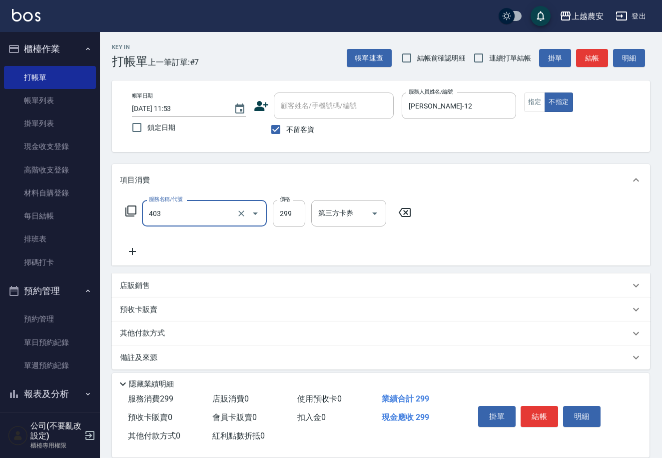
type input "剪髮(403)"
click at [543, 415] on button "結帳" at bounding box center [539, 416] width 37 height 21
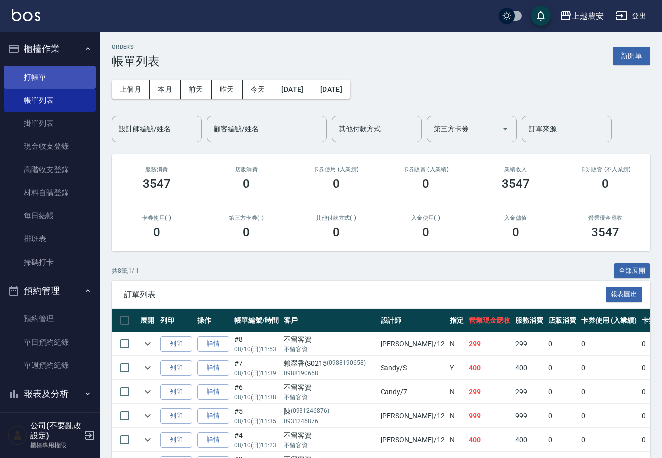
click at [64, 75] on link "打帳單" at bounding box center [50, 77] width 92 height 23
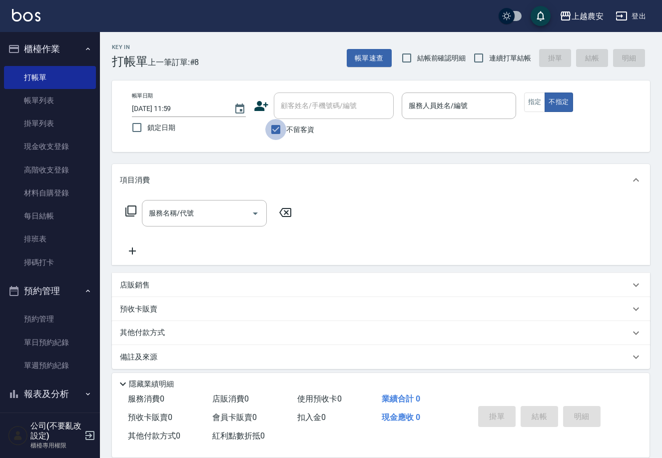
drag, startPoint x: 279, startPoint y: 121, endPoint x: 402, endPoint y: 114, distance: 122.6
click at [281, 121] on input "不留客資" at bounding box center [275, 129] width 21 height 21
checkbox input "false"
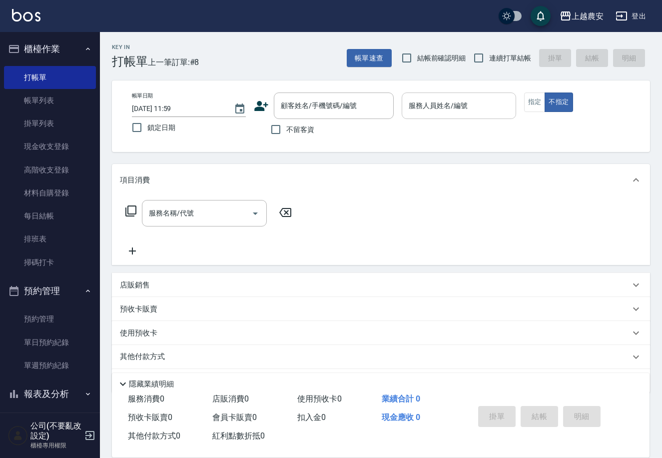
click at [468, 114] on div "服務人員姓名/編號" at bounding box center [459, 105] width 114 height 26
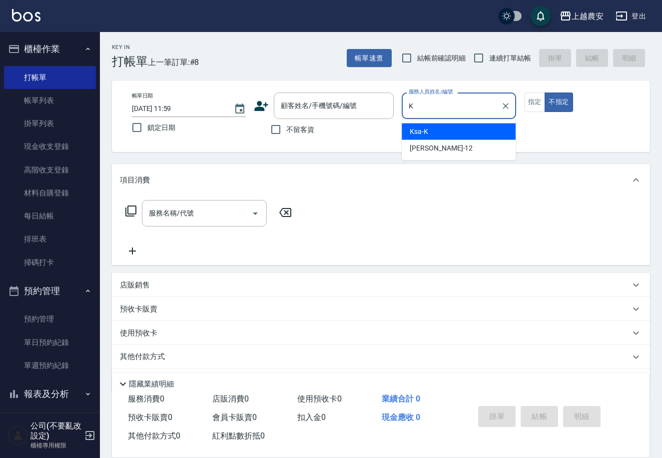
type input "Ksa-K"
type button "false"
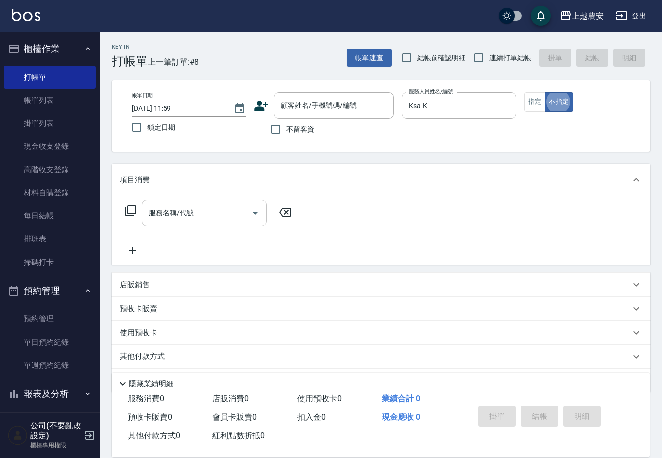
click at [240, 223] on div "服務名稱/代號" at bounding box center [204, 213] width 125 height 26
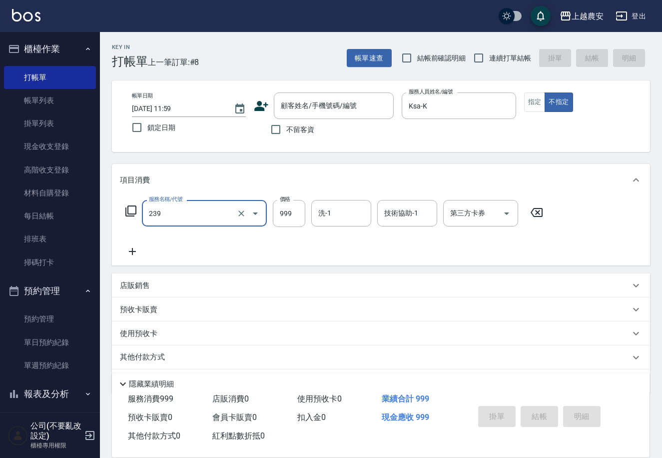
type input "頭皮SPA洗髮(239)"
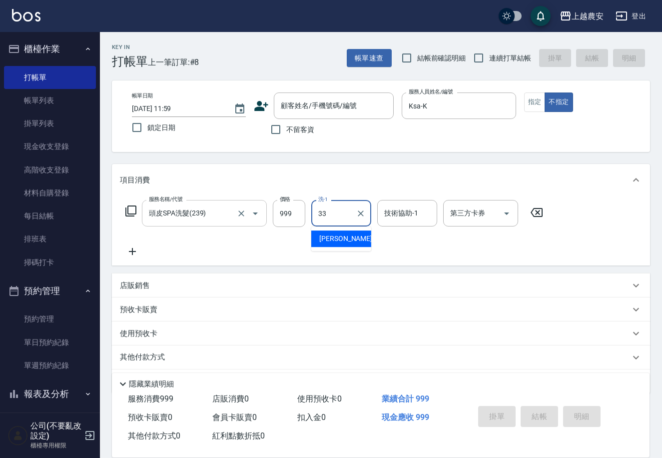
type input "[PERSON_NAME]-33"
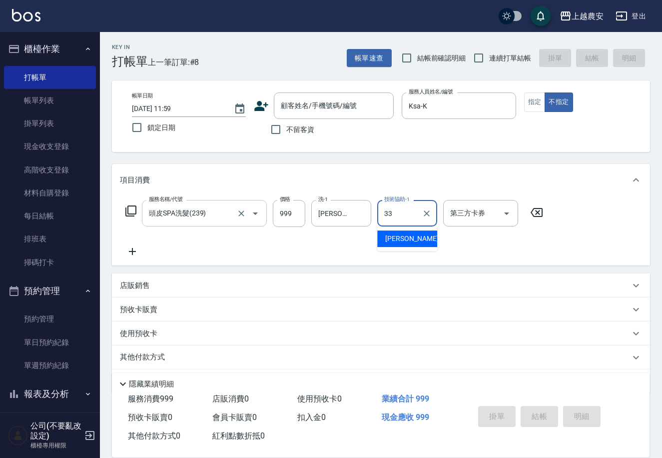
type input "[PERSON_NAME]-33"
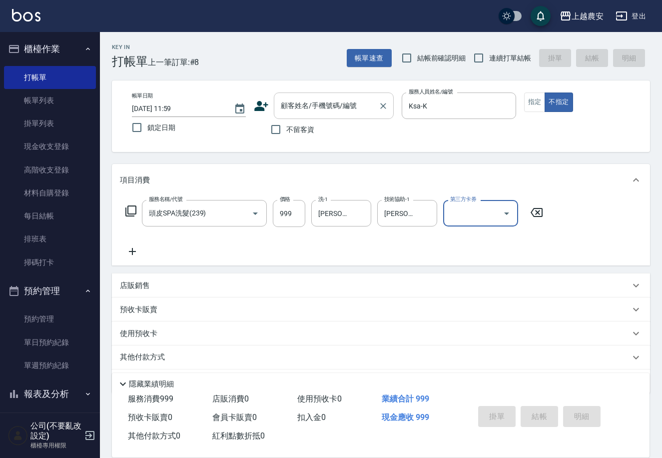
click at [312, 102] on div "顧客姓名/手機號碼/編號 顧客姓名/手機號碼/編號" at bounding box center [334, 105] width 120 height 26
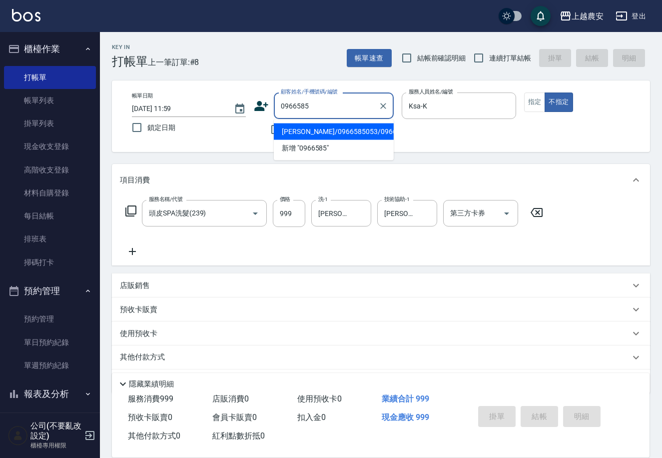
click at [336, 128] on li "[PERSON_NAME]/0966585053/0966585053" at bounding box center [334, 131] width 120 height 16
type input "[PERSON_NAME]/0966585053/0966585053"
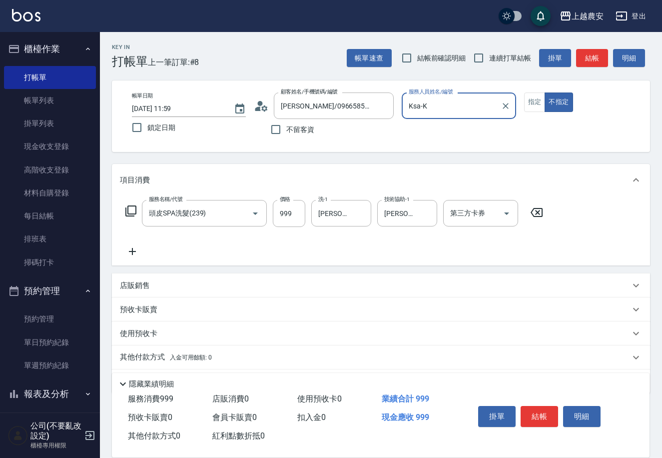
type input "Candy-7"
click at [242, 212] on icon "Clear" at bounding box center [241, 213] width 6 height 6
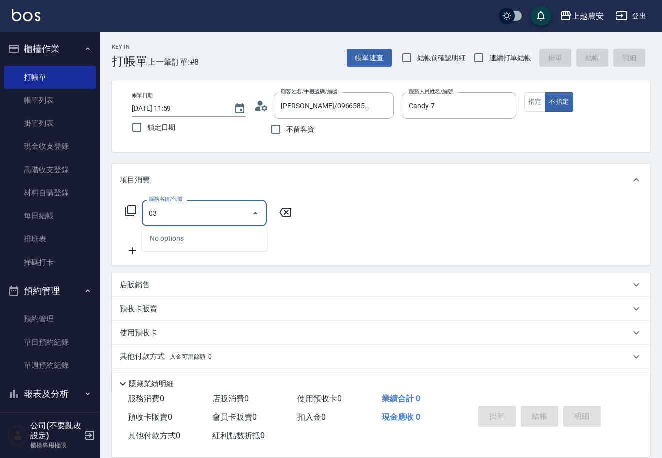
type input "0"
type input "4"
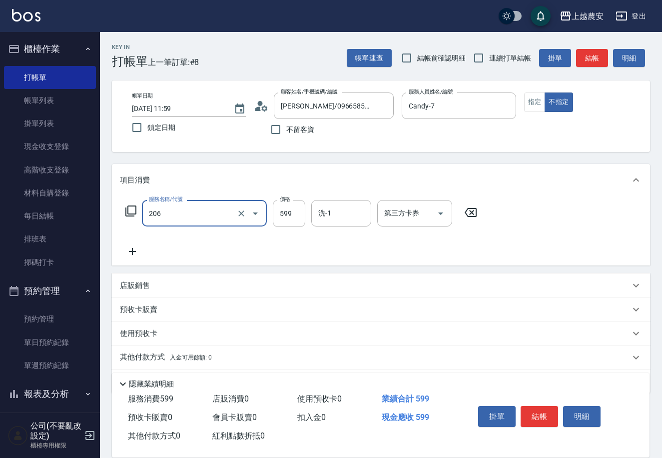
type input "洗+剪(206)"
type input "700"
click at [335, 221] on input "洗-1" at bounding box center [341, 212] width 51 height 17
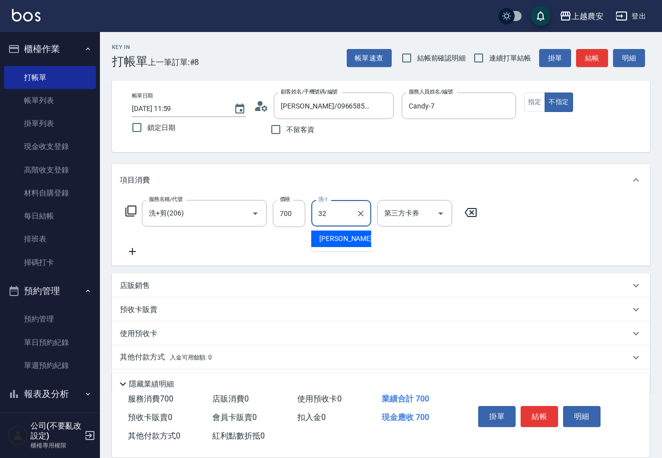
type input "林品妤-32"
click at [524, 107] on button "指定" at bounding box center [534, 101] width 21 height 19
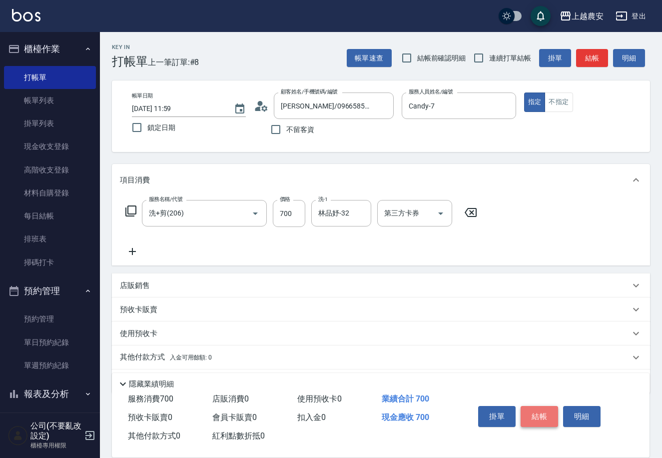
click at [531, 415] on button "結帳" at bounding box center [539, 416] width 37 height 21
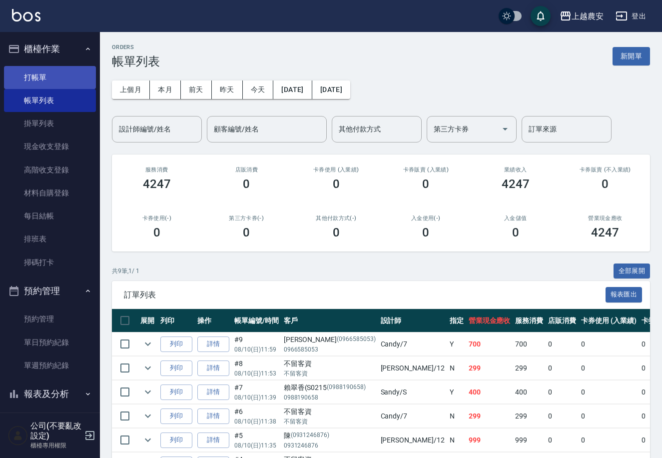
drag, startPoint x: 44, startPoint y: 77, endPoint x: 51, endPoint y: 74, distance: 7.9
click at [44, 77] on link "打帳單" at bounding box center [50, 77] width 92 height 23
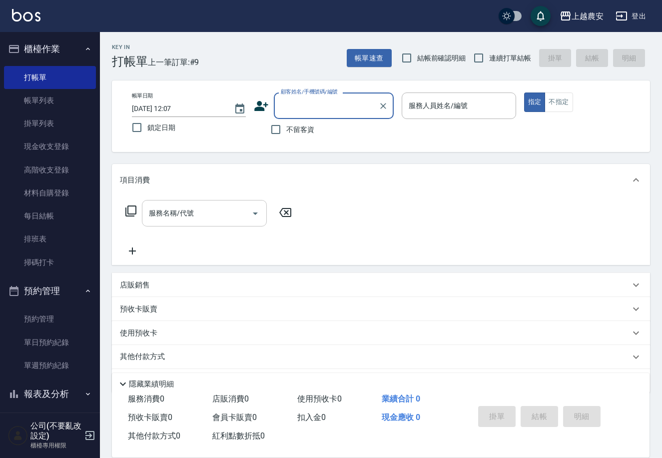
click at [161, 202] on div "服務名稱/代號" at bounding box center [204, 213] width 125 height 26
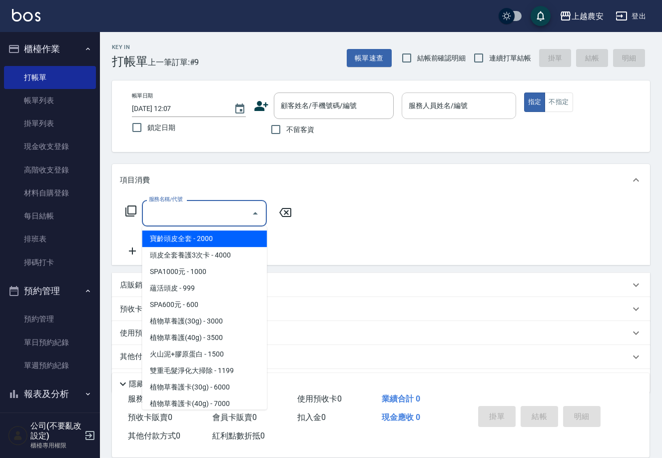
click at [461, 109] on input "服務人員姓名/編號" at bounding box center [458, 105] width 105 height 17
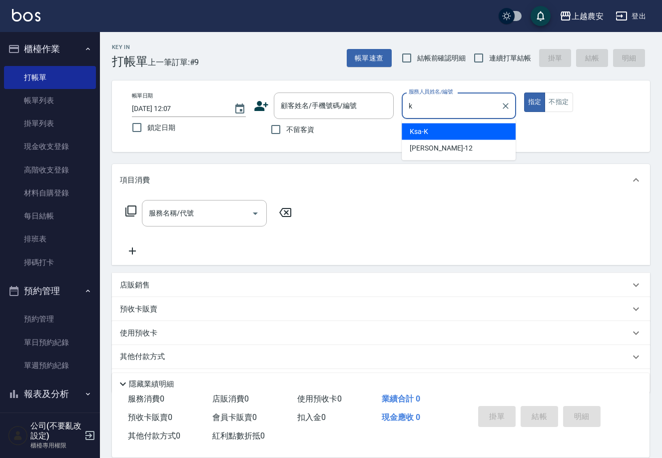
type input "Ksa-K"
type button "true"
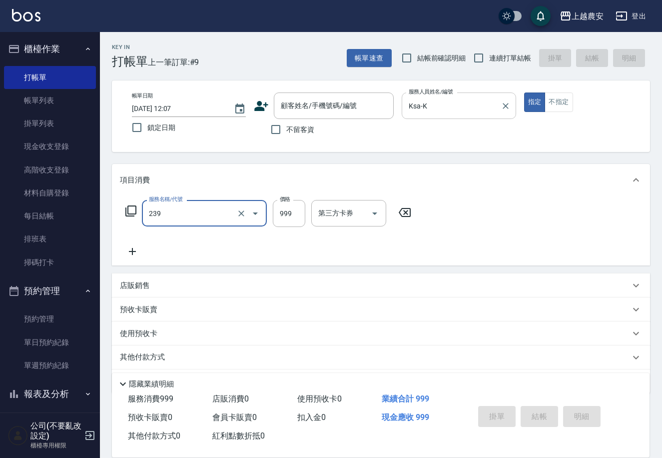
type input "頭皮SPA洗髮(239)"
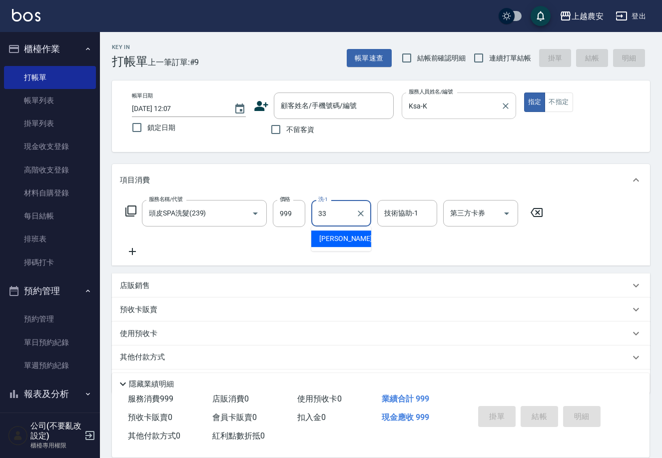
type input "[PERSON_NAME]-33"
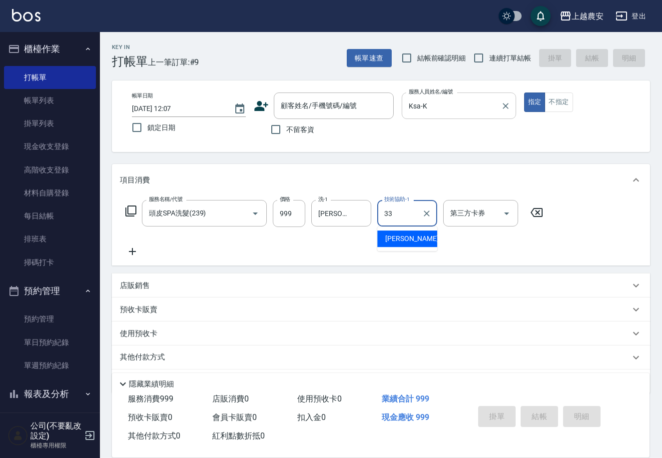
type input "[PERSON_NAME]-33"
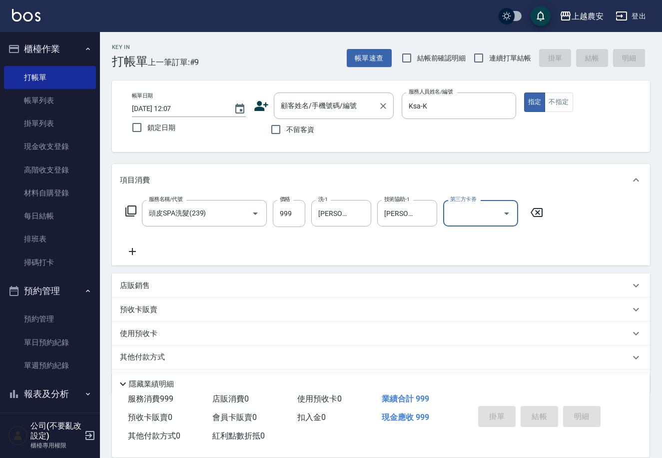
drag, startPoint x: 293, startPoint y: 105, endPoint x: 293, endPoint y: 99, distance: 6.0
click at [293, 100] on div "顧客姓名/手機號碼/編號 顧客姓名/手機號碼/編號" at bounding box center [334, 105] width 120 height 26
